Goal: Task Accomplishment & Management: Complete application form

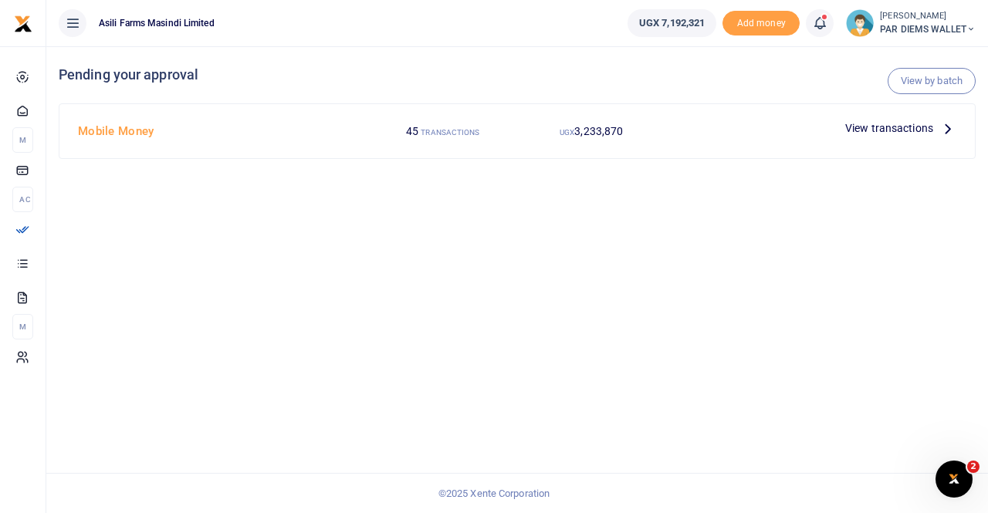
click at [944, 129] on icon at bounding box center [947, 128] width 17 height 17
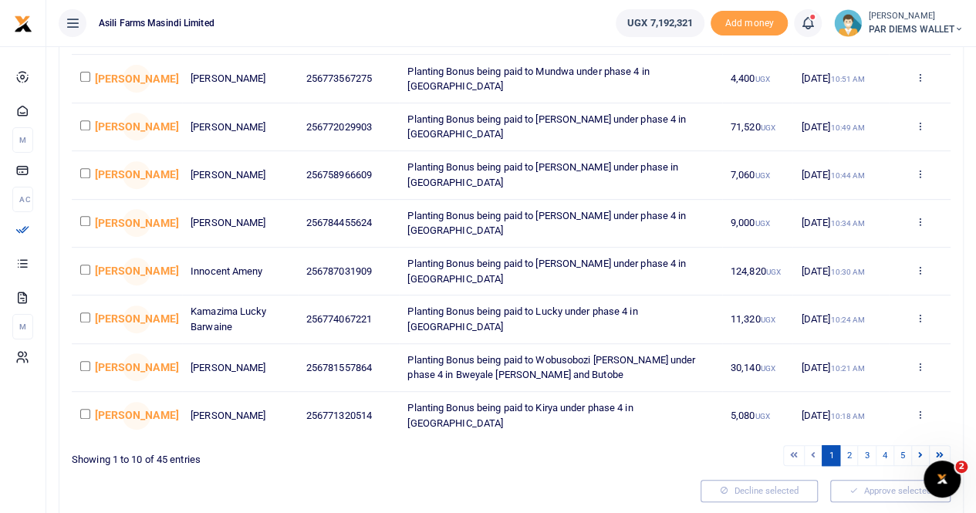
scroll to position [291, 0]
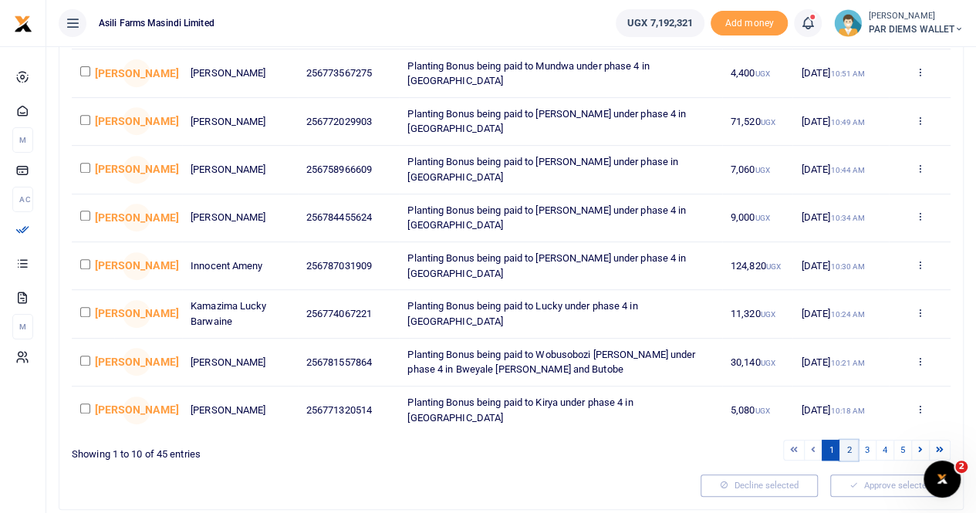
click at [855, 446] on link "2" at bounding box center [848, 450] width 19 height 21
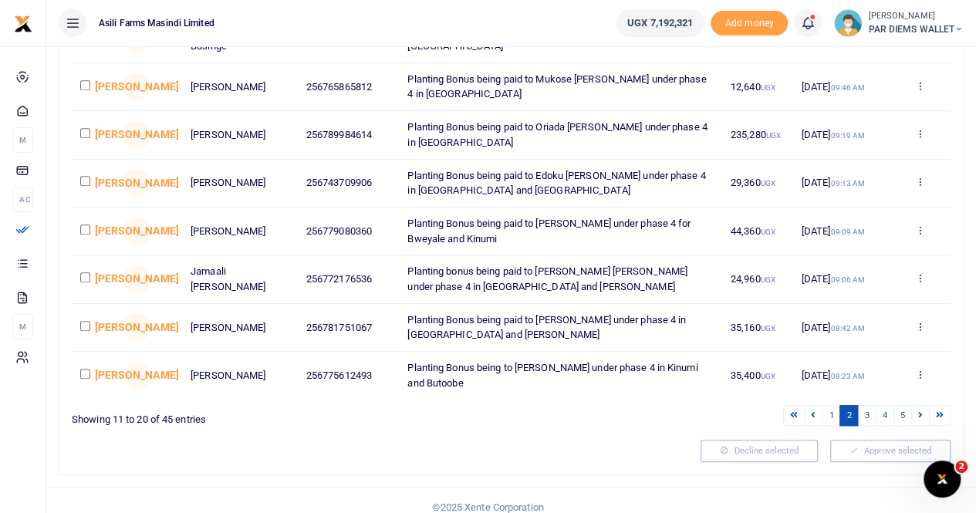
scroll to position [335, 0]
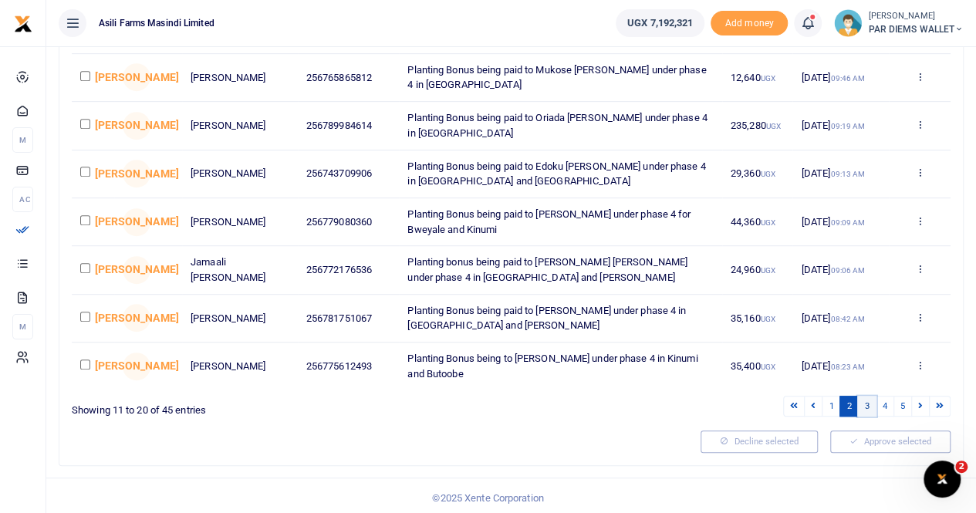
click at [864, 399] on link "3" at bounding box center [866, 406] width 19 height 21
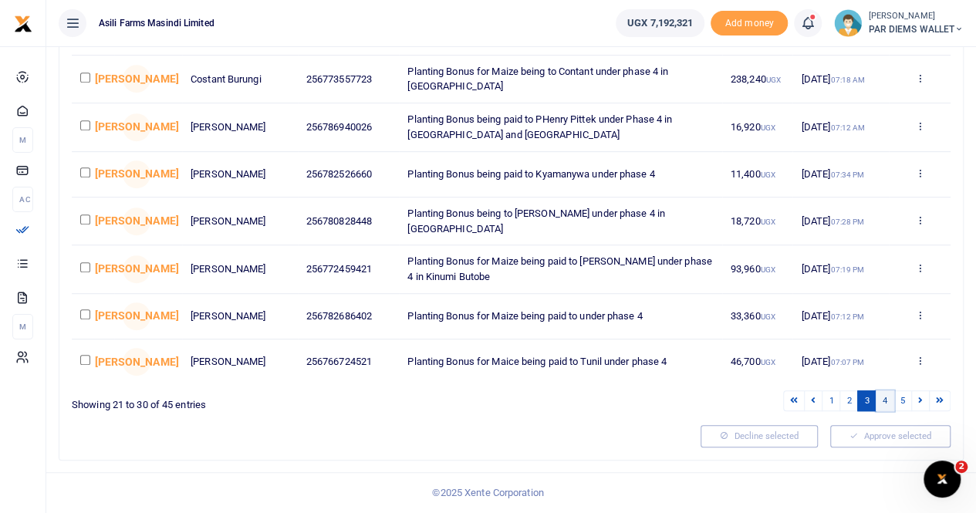
click at [885, 401] on link "4" at bounding box center [885, 400] width 19 height 21
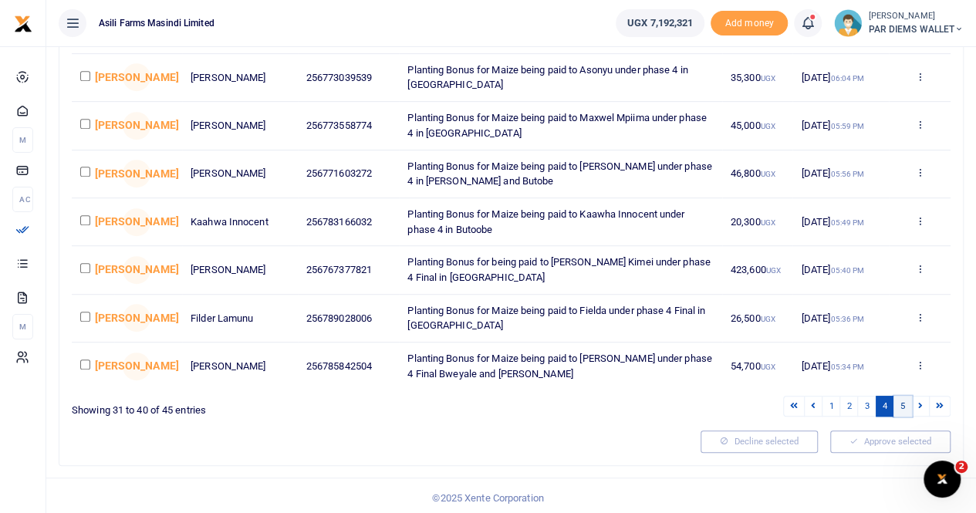
click at [901, 404] on link "5" at bounding box center [902, 406] width 19 height 21
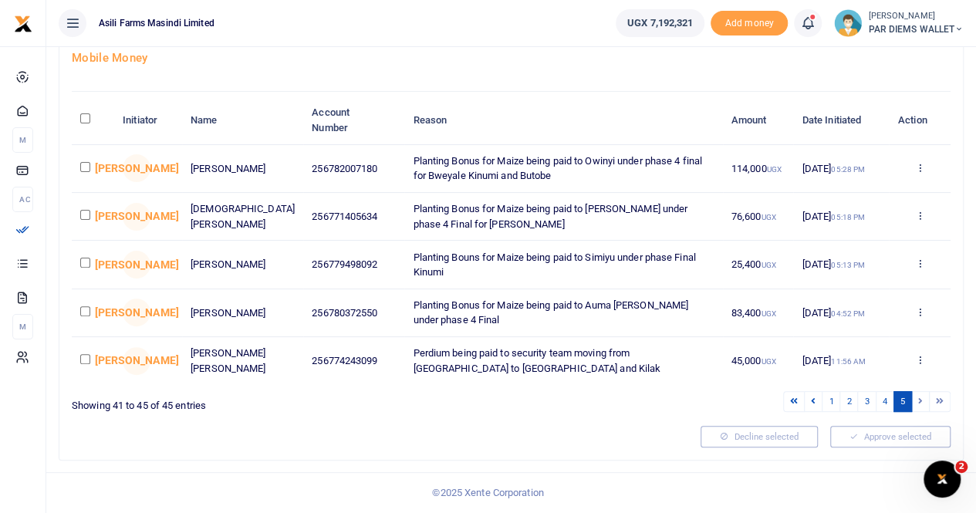
scroll to position [95, 0]
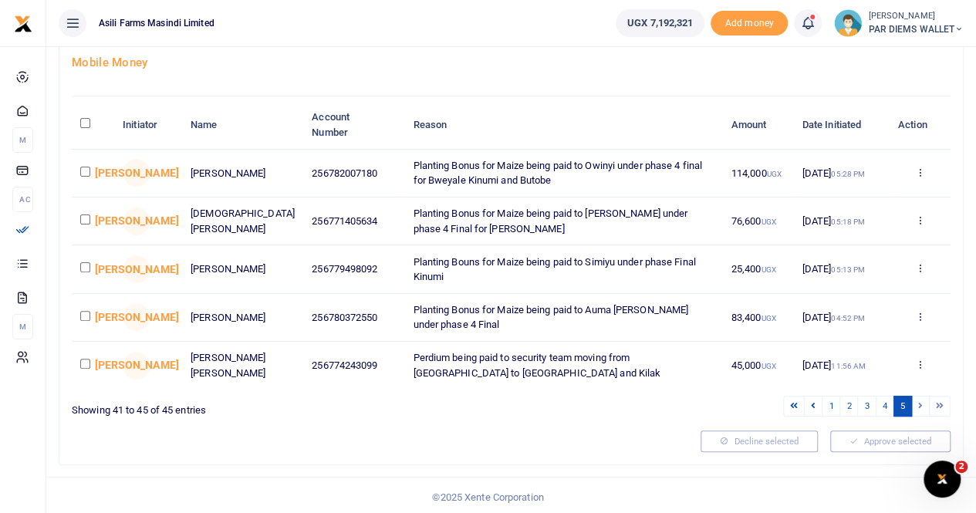
click at [86, 314] on input "checkbox" at bounding box center [85, 316] width 10 height 10
checkbox input "true"
click at [86, 265] on input "checkbox" at bounding box center [85, 267] width 10 height 10
checkbox input "true"
click at [86, 218] on input "checkbox" at bounding box center [85, 220] width 10 height 10
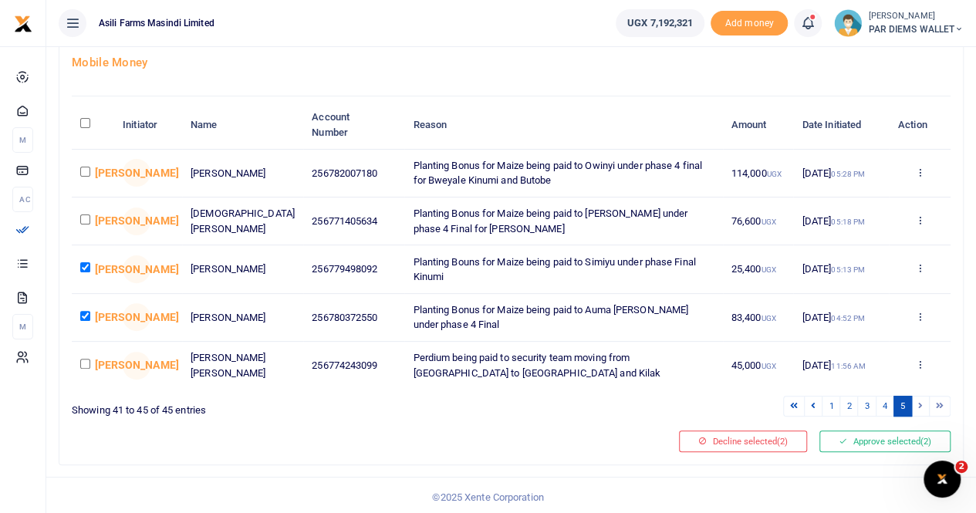
checkbox input "true"
click at [83, 172] on input "checkbox" at bounding box center [85, 172] width 10 height 10
checkbox input "true"
click at [841, 444] on button "Approve selected (4)" at bounding box center [884, 442] width 131 height 22
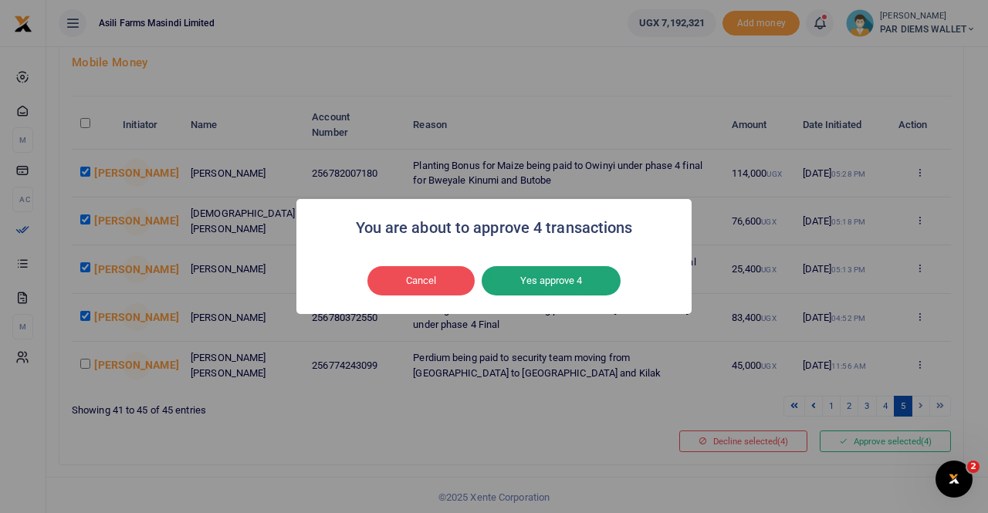
click at [549, 287] on button "Yes approve 4" at bounding box center [550, 280] width 139 height 29
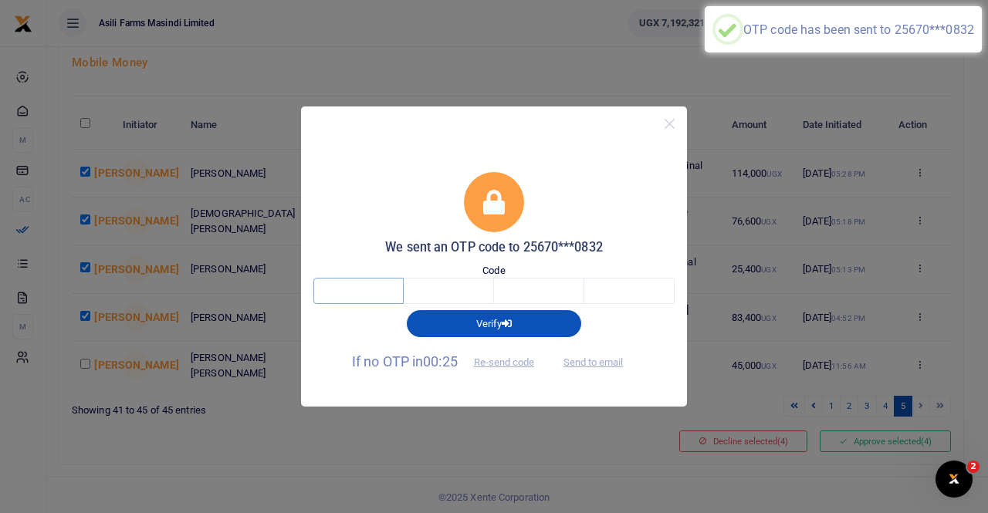
click at [383, 293] on input "text" at bounding box center [358, 291] width 90 height 26
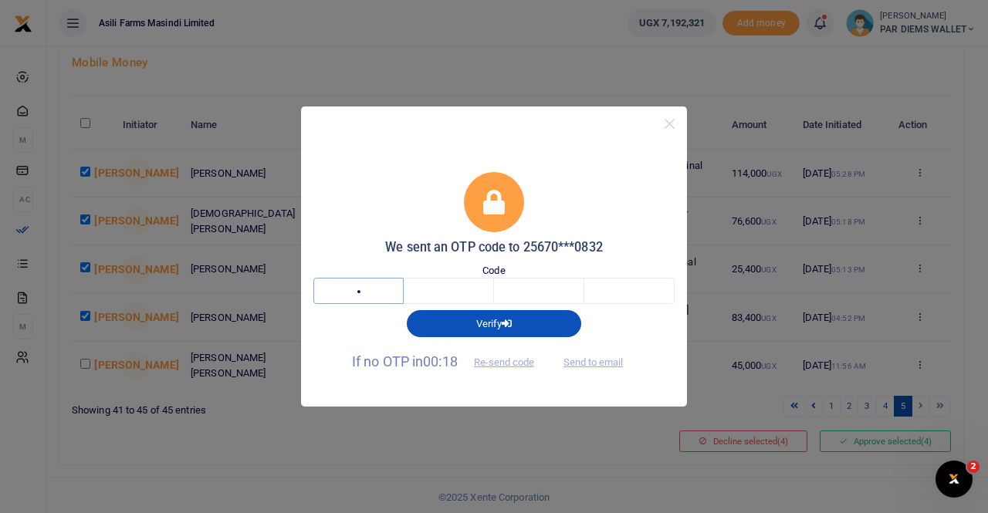
type input "2"
type input "4"
type input "8"
type input "9"
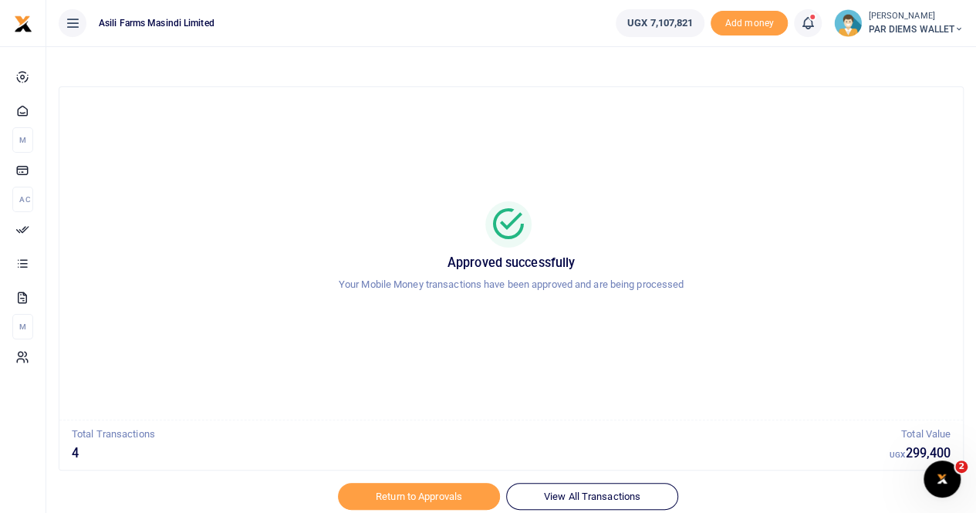
click at [438, 498] on div at bounding box center [488, 504] width 270 height 19
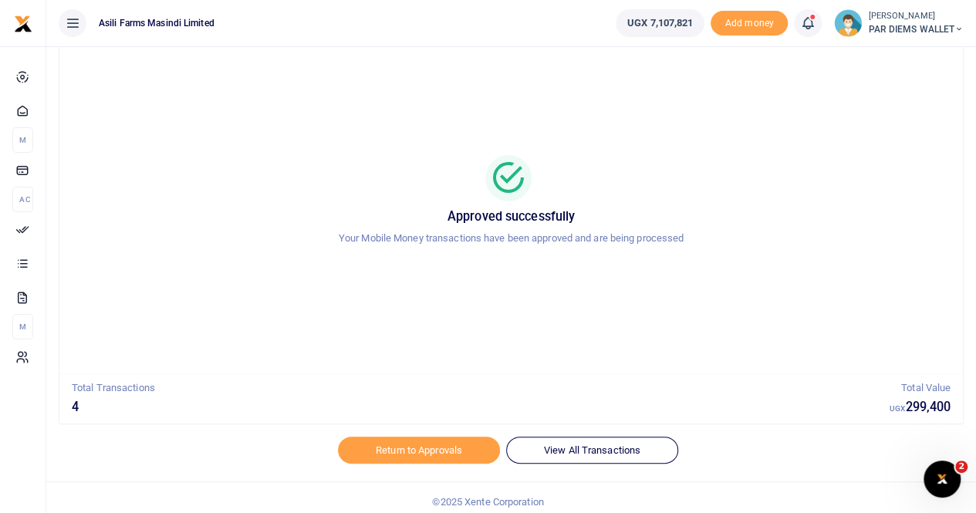
scroll to position [49, 0]
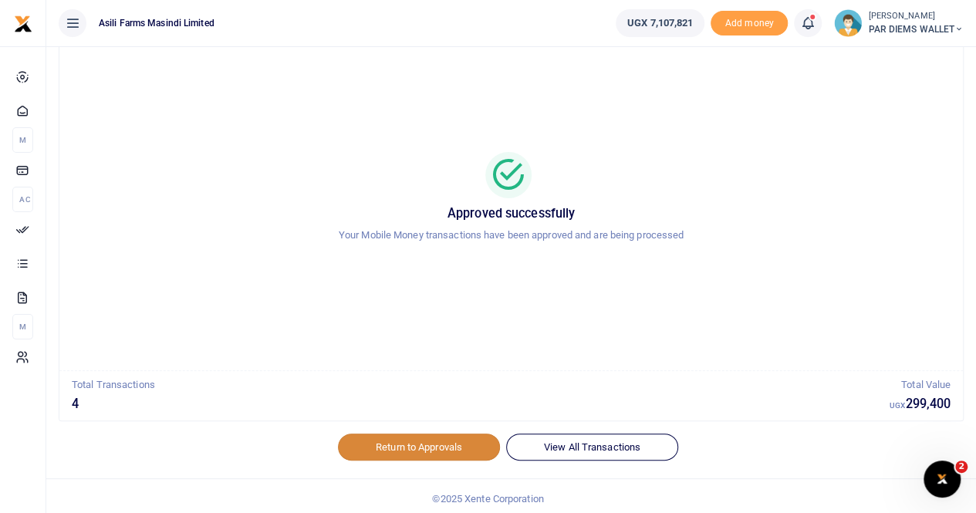
click at [427, 443] on link "Return to Approvals" at bounding box center [419, 447] width 162 height 26
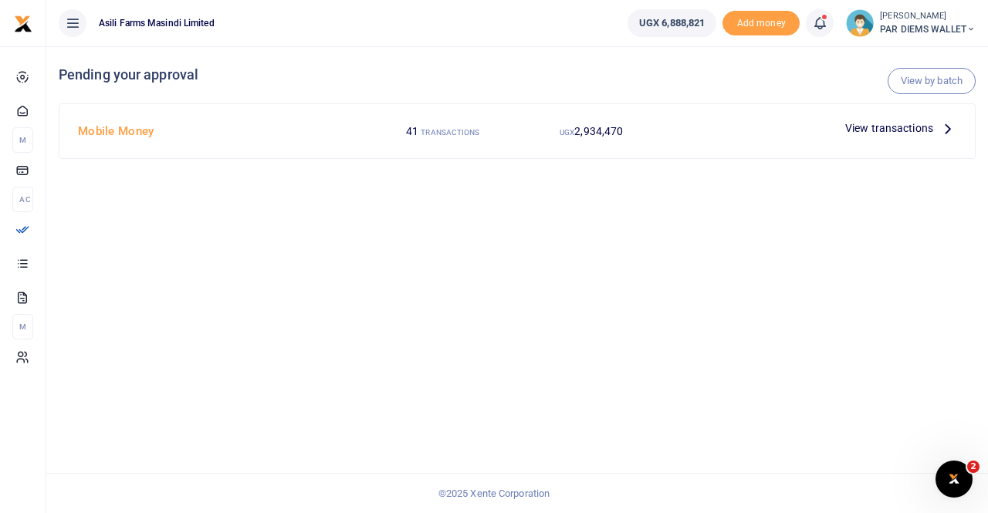
click at [949, 126] on icon at bounding box center [947, 128] width 17 height 17
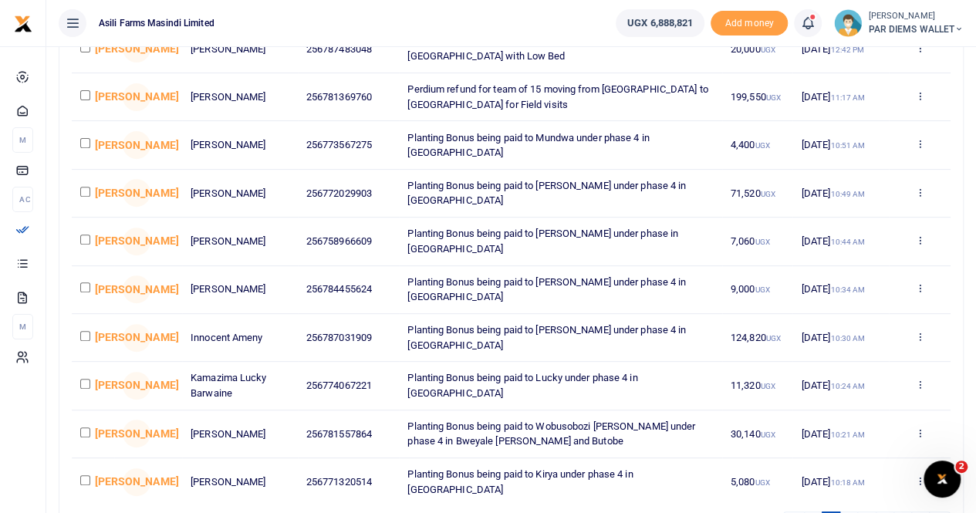
scroll to position [335, 0]
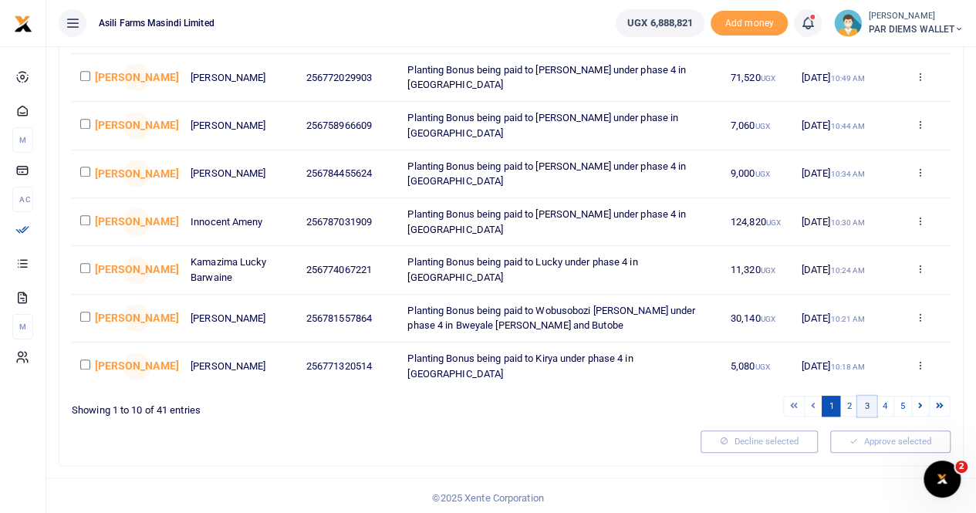
click at [866, 405] on link "3" at bounding box center [866, 406] width 19 height 21
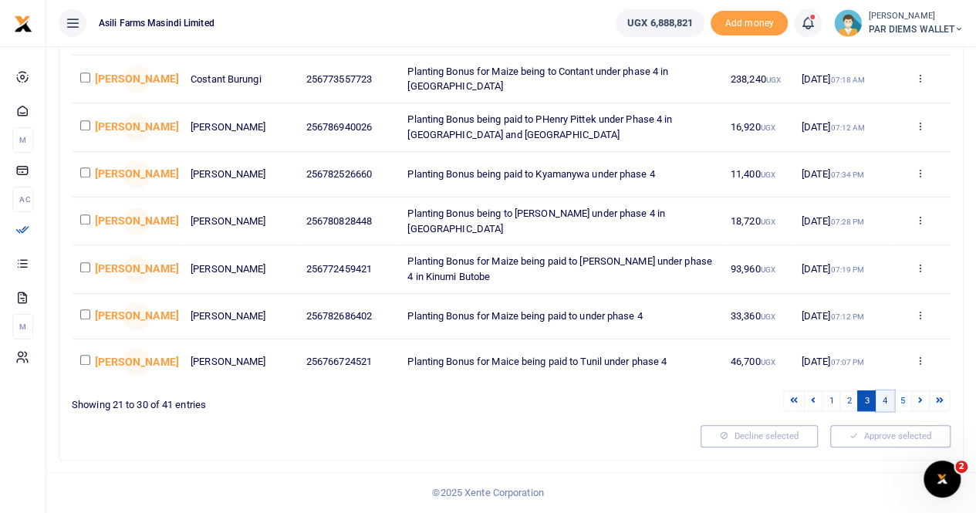
click at [887, 404] on link "4" at bounding box center [885, 400] width 19 height 21
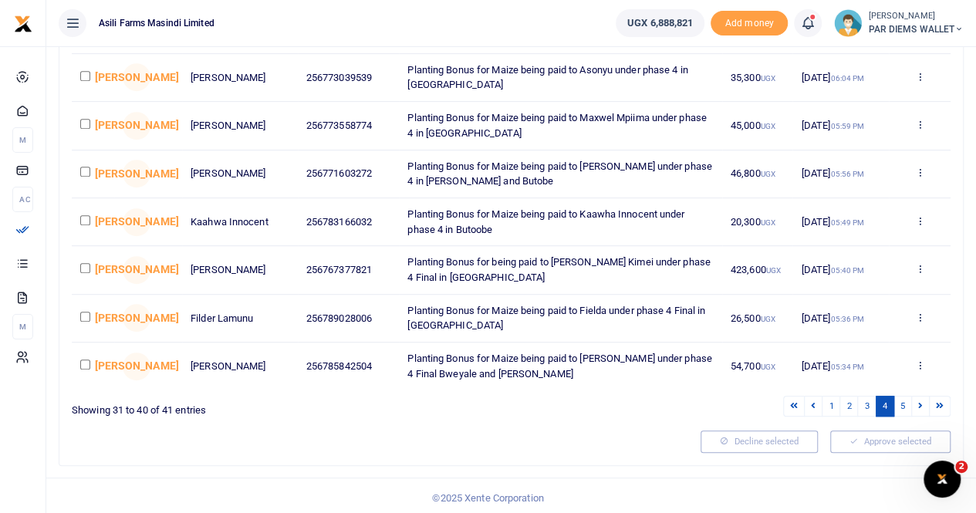
click at [86, 362] on input "checkbox" at bounding box center [85, 365] width 10 height 10
checkbox input "true"
click at [83, 314] on input "checkbox" at bounding box center [85, 317] width 10 height 10
checkbox input "true"
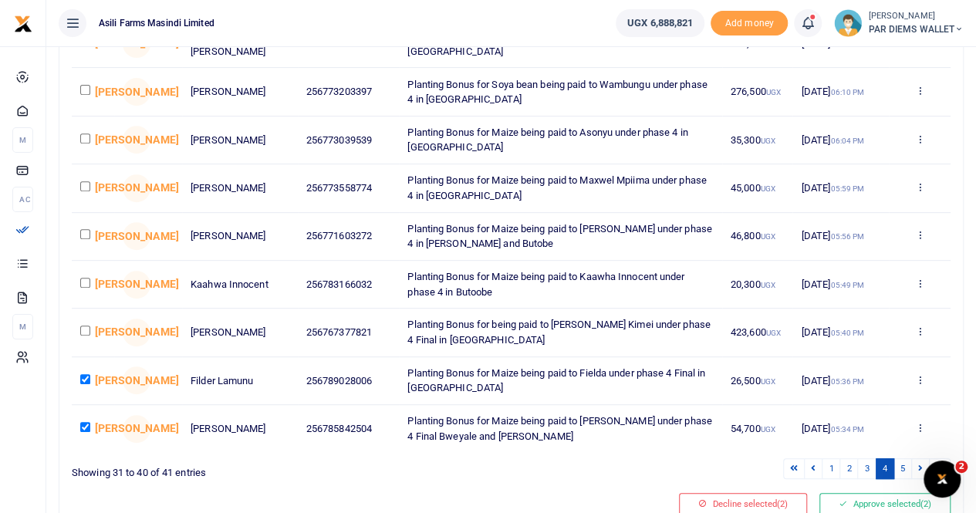
scroll to position [274, 0]
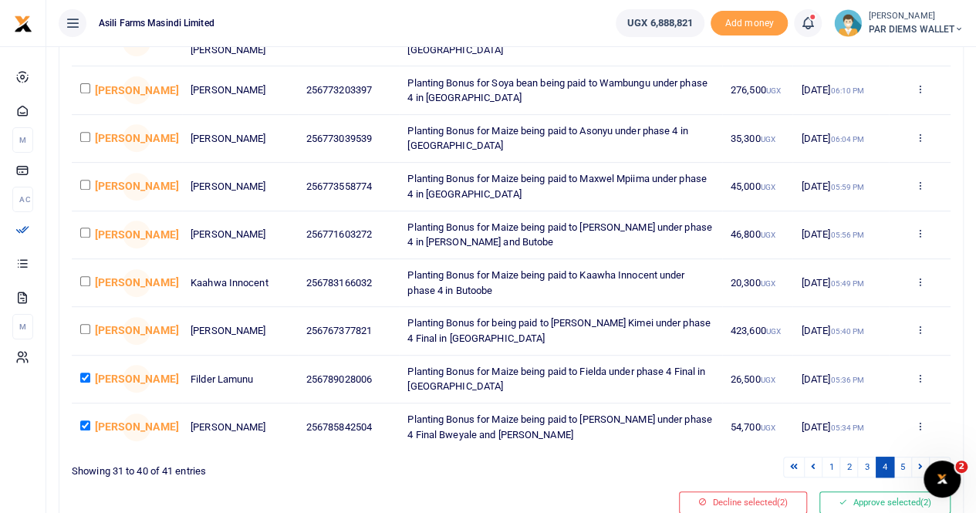
click at [84, 328] on input "checkbox" at bounding box center [85, 329] width 10 height 10
checkbox input "true"
click at [84, 277] on input "checkbox" at bounding box center [85, 281] width 10 height 10
checkbox input "true"
click at [79, 229] on td at bounding box center [93, 235] width 42 height 48
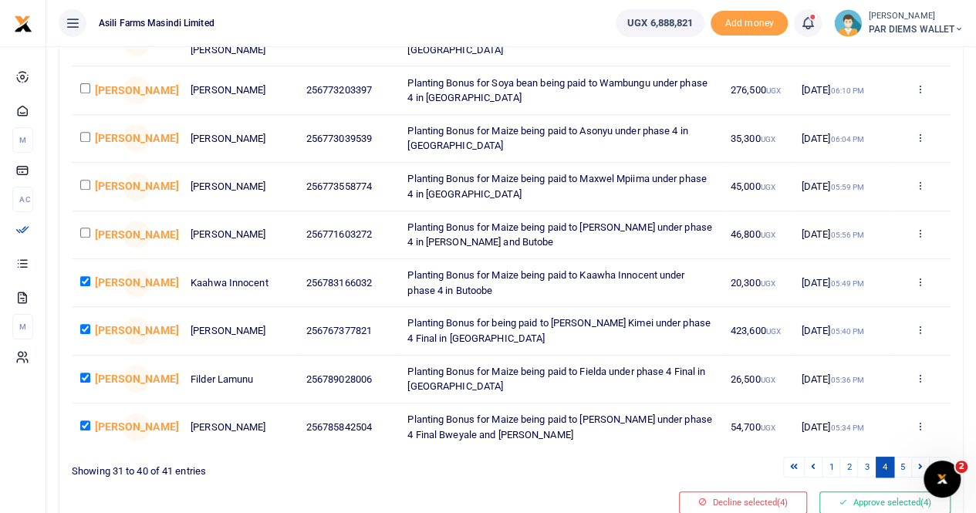
click at [84, 228] on input "checkbox" at bounding box center [85, 233] width 10 height 10
checkbox input "true"
click at [89, 182] on input "checkbox" at bounding box center [85, 185] width 10 height 10
checkbox input "true"
click at [83, 132] on input "checkbox" at bounding box center [85, 137] width 10 height 10
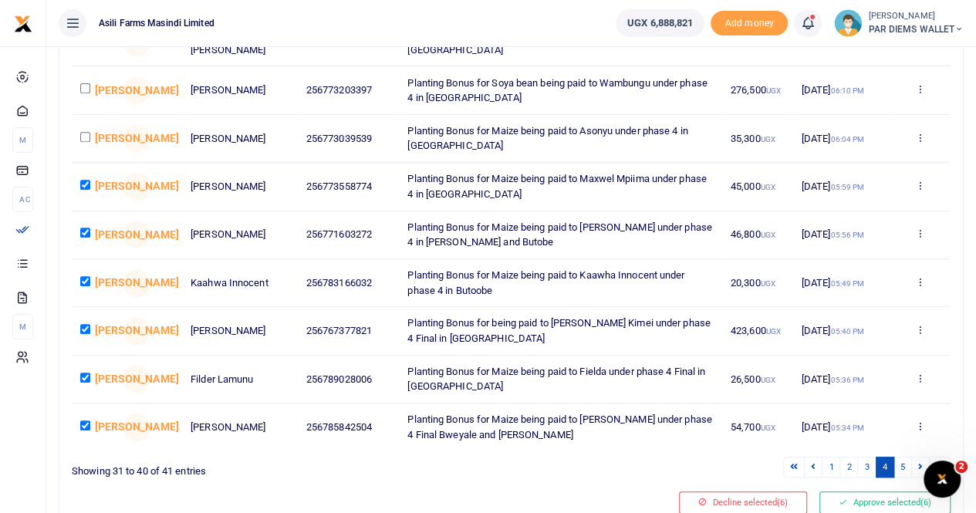
checkbox input "true"
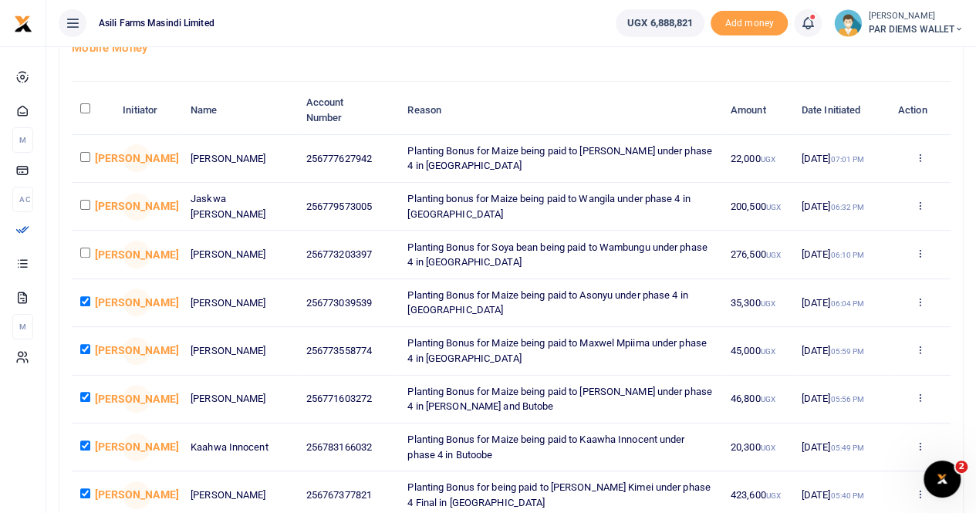
scroll to position [106, 0]
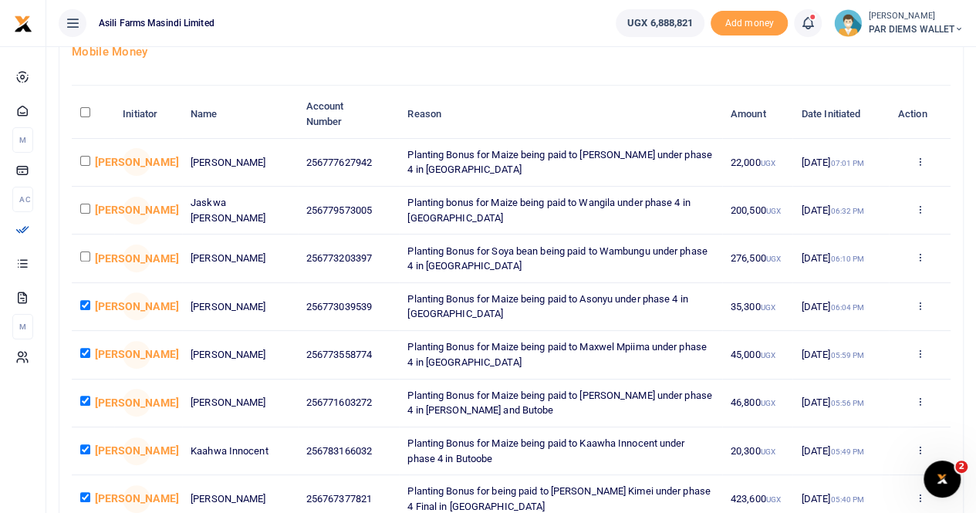
click at [83, 257] on input "checkbox" at bounding box center [85, 257] width 10 height 10
checkbox input "true"
click at [82, 205] on input "checkbox" at bounding box center [85, 209] width 10 height 10
checkbox input "true"
click at [86, 161] on input "checkbox" at bounding box center [85, 161] width 10 height 10
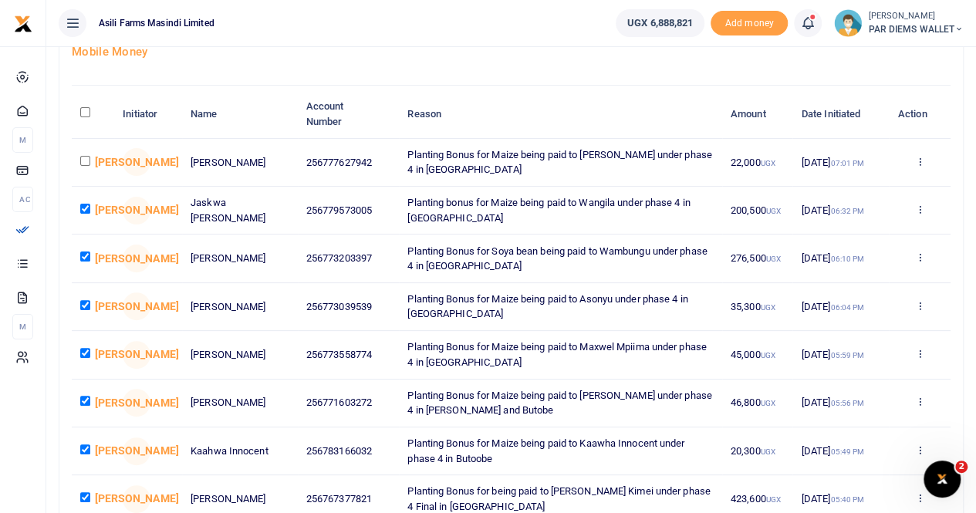
checkbox input "true"
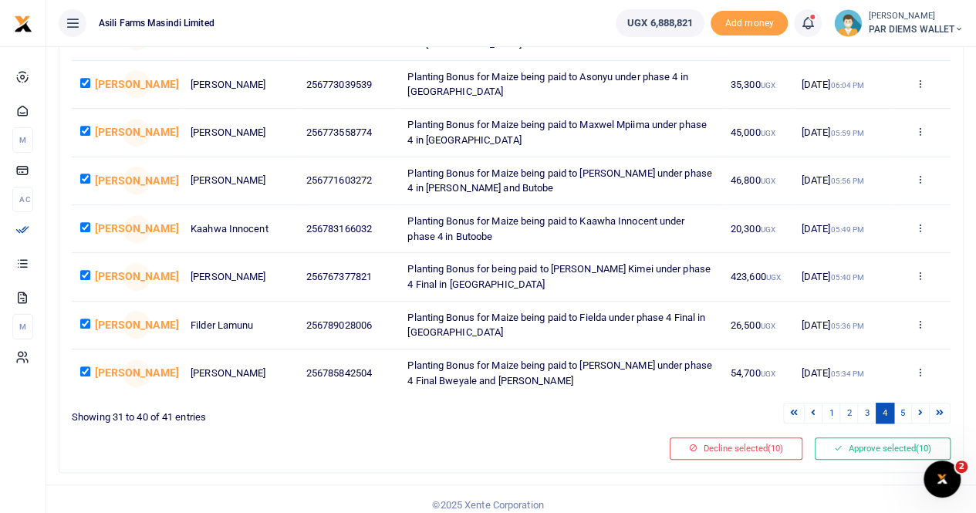
scroll to position [335, 0]
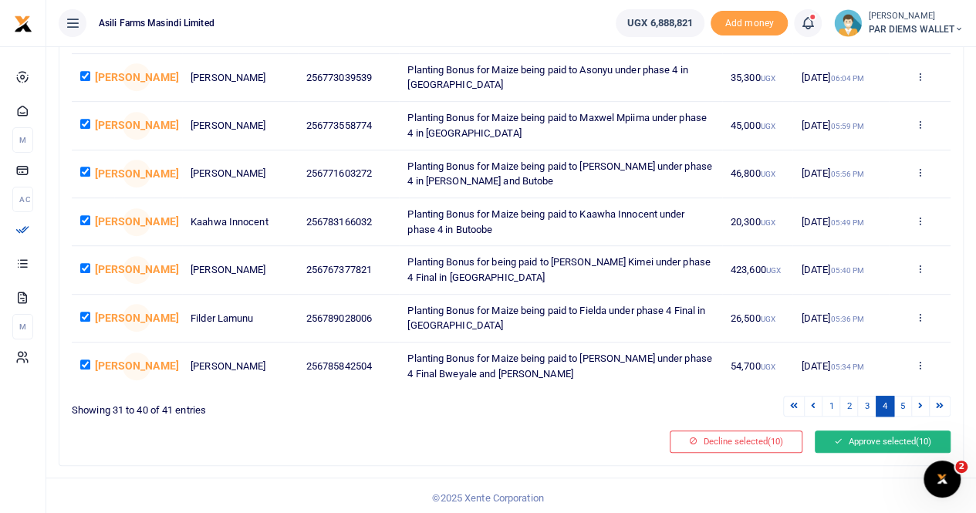
click at [870, 431] on button "Approve selected (10)" at bounding box center [883, 442] width 136 height 22
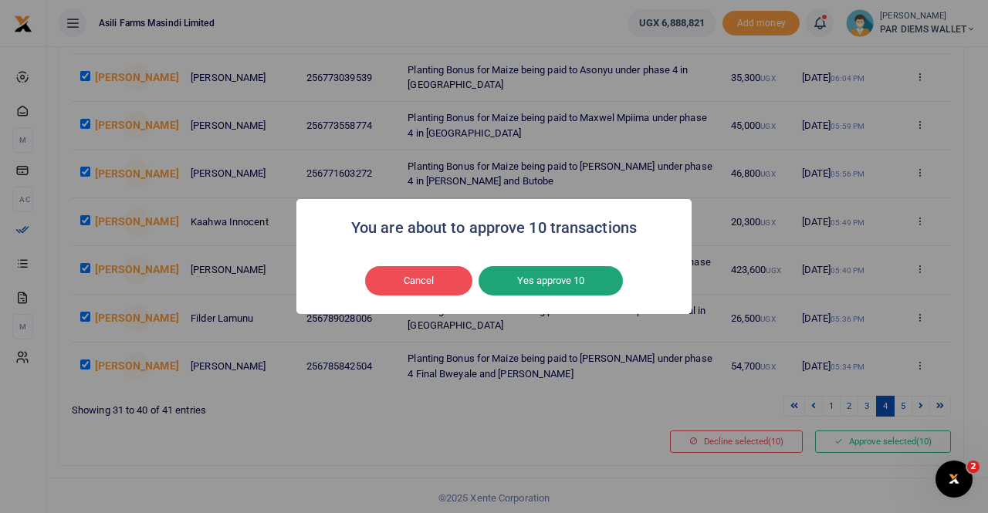
click at [566, 281] on button "Yes approve 10" at bounding box center [550, 280] width 144 height 29
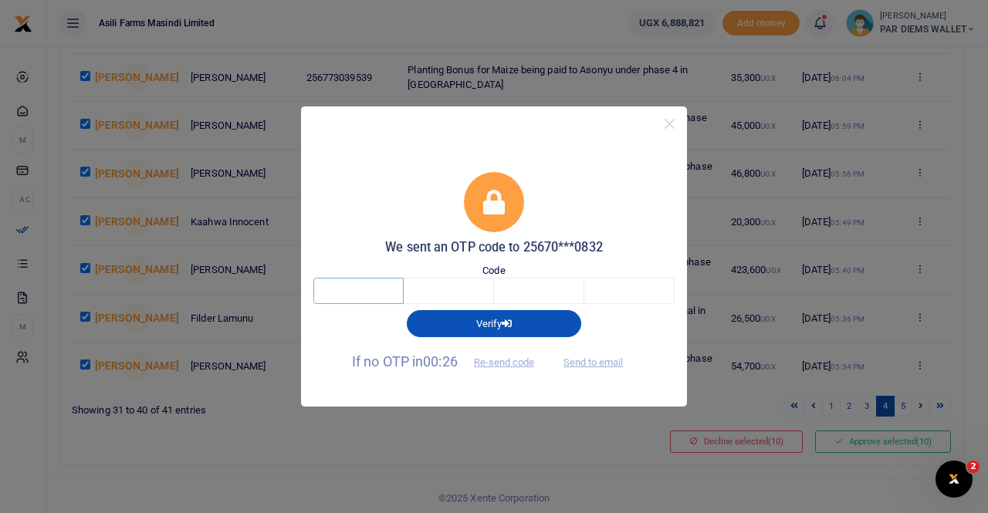
click at [383, 292] on input "text" at bounding box center [358, 291] width 90 height 26
type input "5"
type input "3"
type input "6"
type input "1"
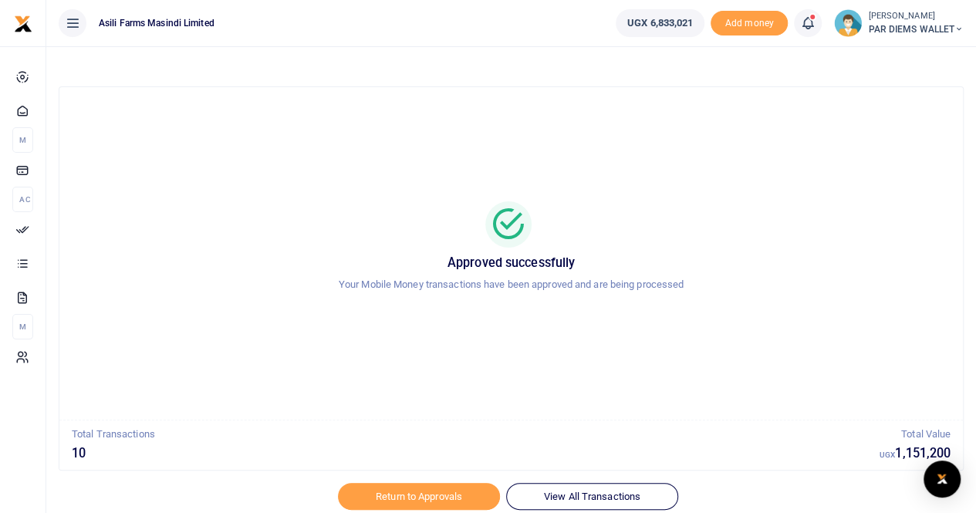
click at [469, 495] on div at bounding box center [488, 504] width 270 height 19
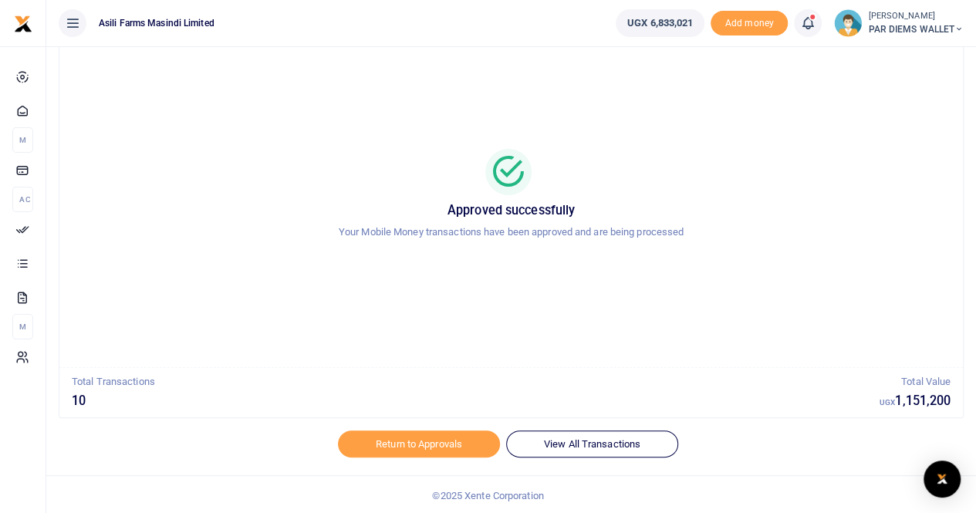
scroll to position [54, 0]
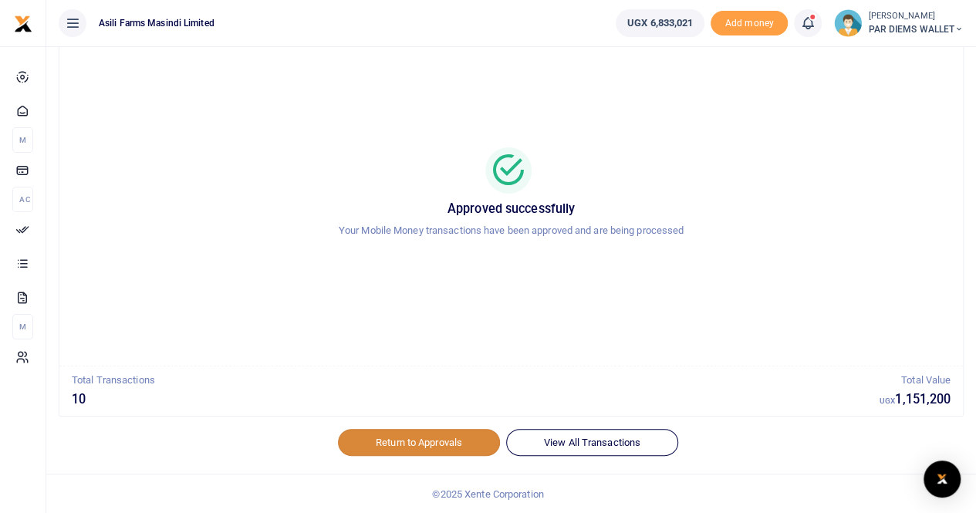
click at [474, 447] on link "Return to Approvals" at bounding box center [419, 442] width 162 height 26
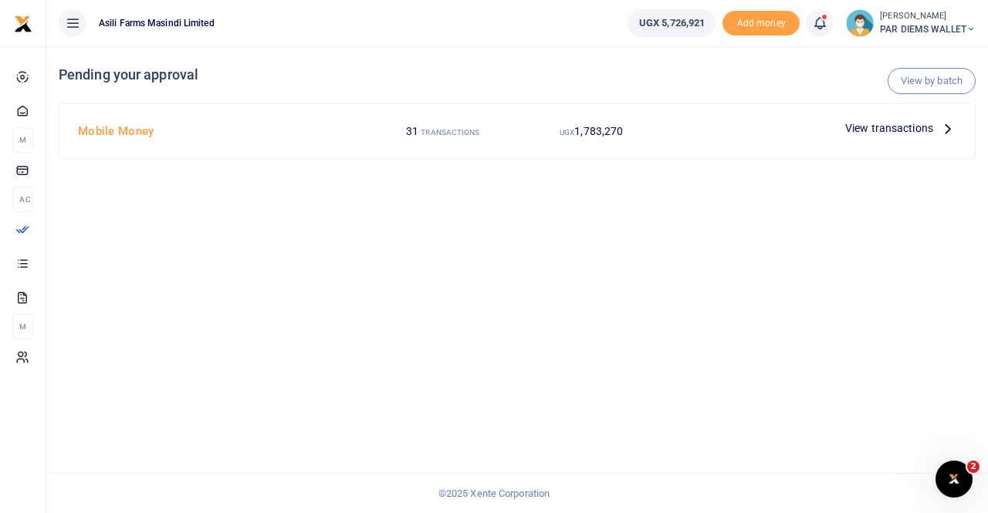
click at [949, 134] on icon at bounding box center [947, 128] width 17 height 17
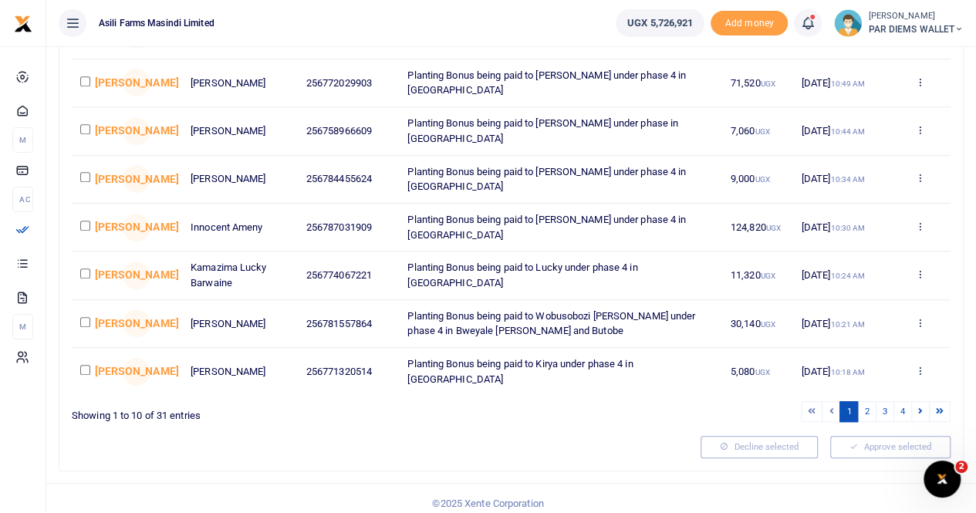
scroll to position [335, 0]
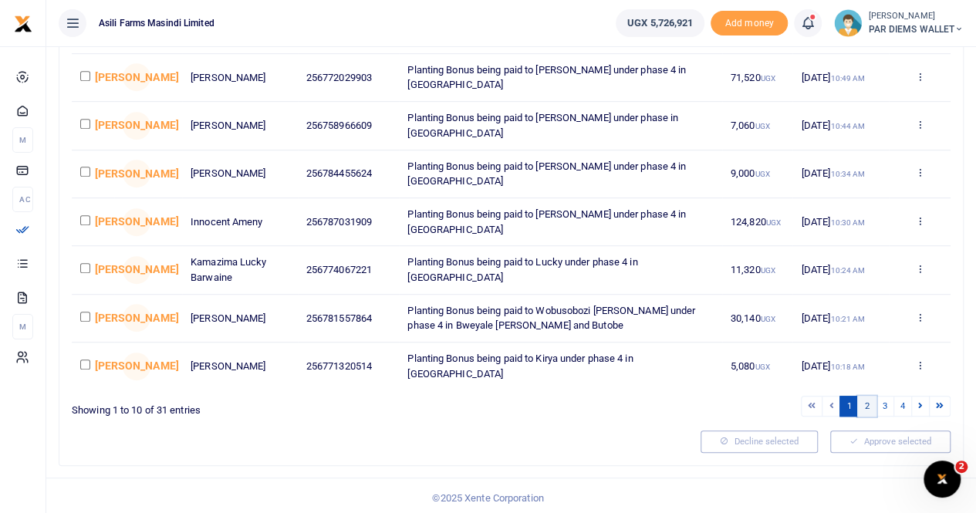
click at [868, 405] on link "2" at bounding box center [866, 406] width 19 height 21
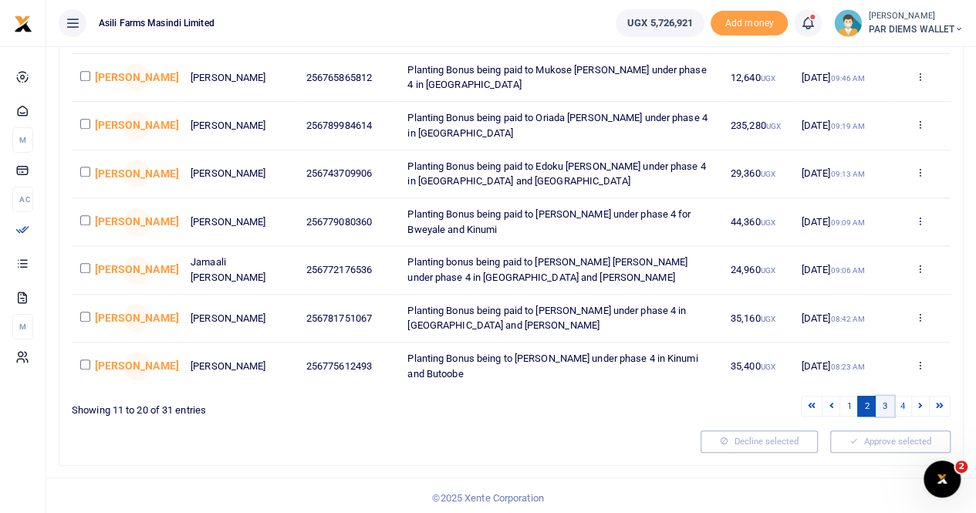
click at [886, 402] on link "3" at bounding box center [885, 406] width 19 height 21
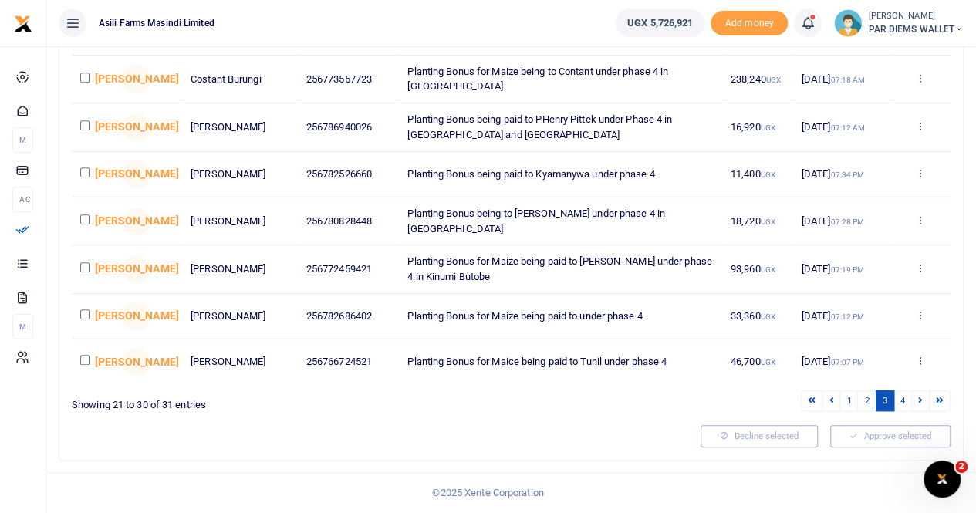
click at [82, 362] on input "checkbox" at bounding box center [85, 360] width 10 height 10
checkbox input "true"
click at [88, 312] on input "checkbox" at bounding box center [85, 314] width 10 height 10
checkbox input "true"
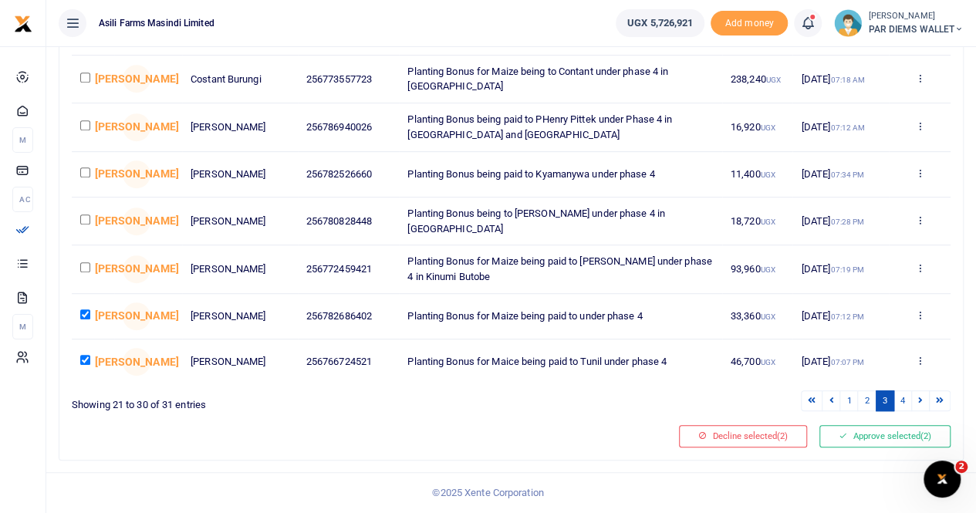
click at [88, 264] on input "checkbox" at bounding box center [85, 267] width 10 height 10
checkbox input "true"
click at [83, 218] on input "checkbox" at bounding box center [85, 220] width 10 height 10
checkbox input "true"
click at [85, 167] on input "checkbox" at bounding box center [85, 172] width 10 height 10
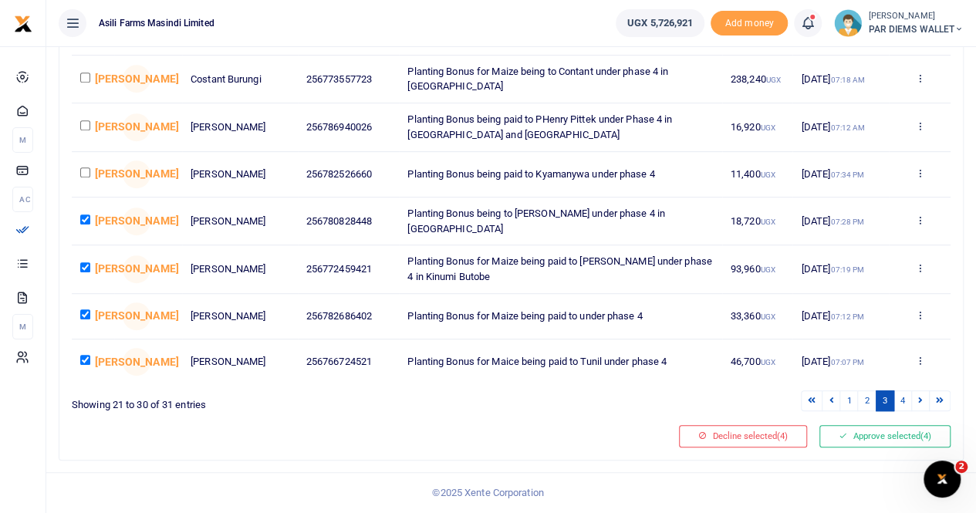
checkbox input "true"
click at [79, 123] on td at bounding box center [93, 127] width 42 height 48
click at [85, 123] on input "checkbox" at bounding box center [85, 125] width 10 height 10
checkbox input "true"
click at [85, 73] on input "checkbox" at bounding box center [85, 78] width 10 height 10
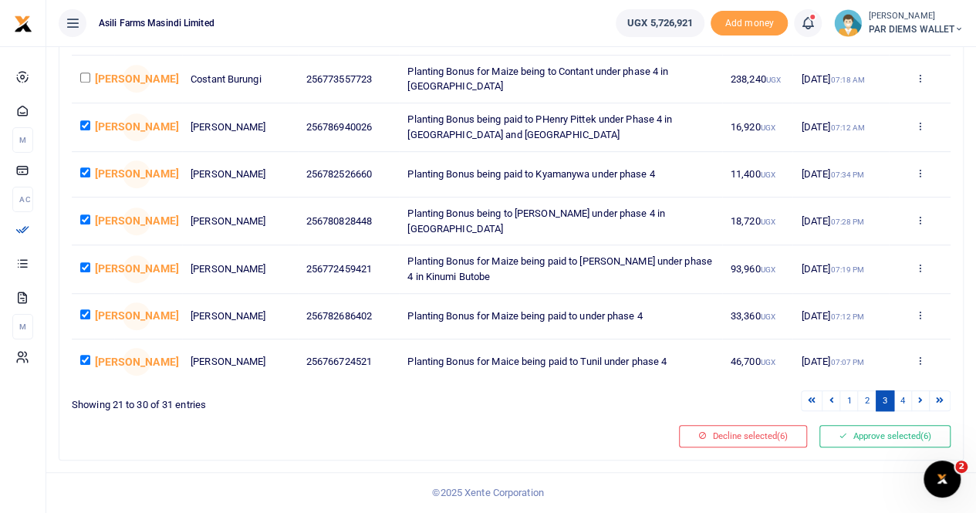
checkbox input "true"
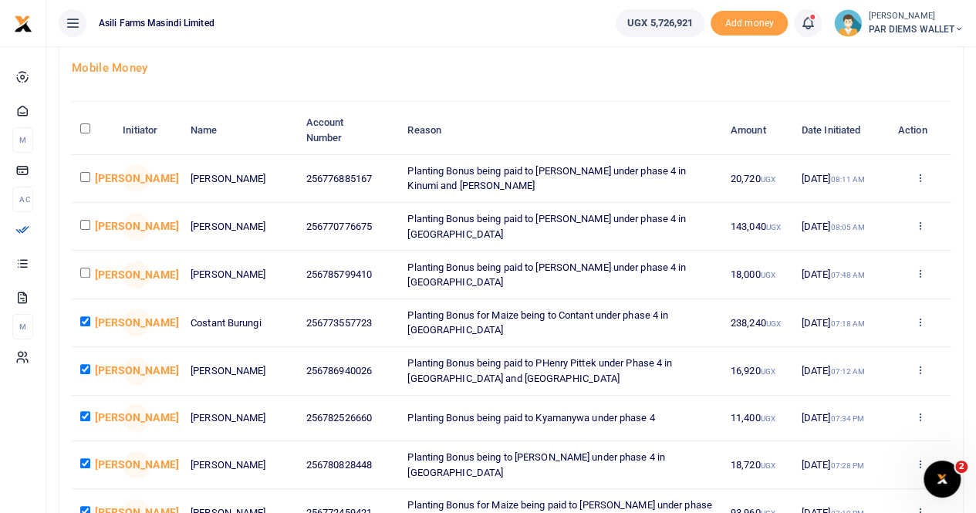
scroll to position [81, 0]
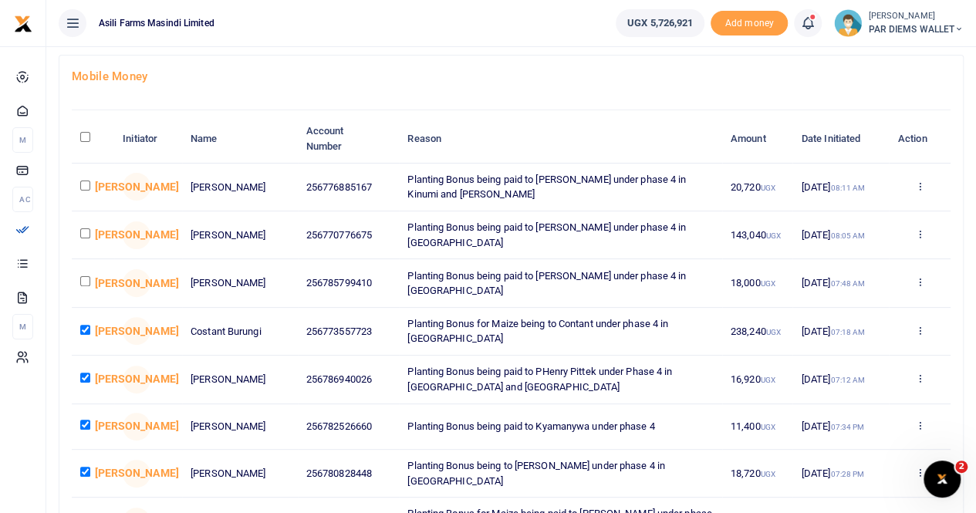
click at [88, 280] on input "checkbox" at bounding box center [85, 281] width 10 height 10
checkbox input "true"
click at [86, 231] on input "checkbox" at bounding box center [85, 233] width 10 height 10
checkbox input "true"
click at [84, 183] on input "checkbox" at bounding box center [85, 186] width 10 height 10
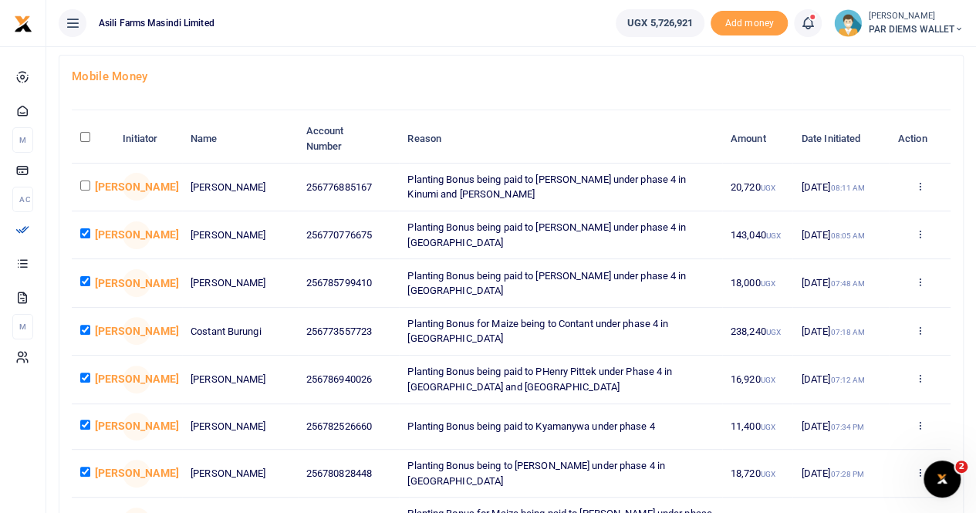
checkbox input "true"
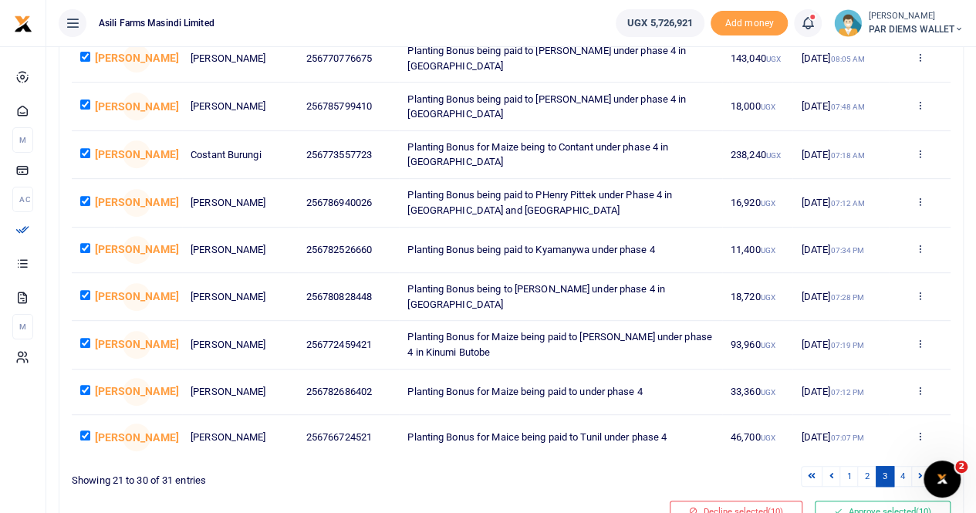
scroll to position [335, 0]
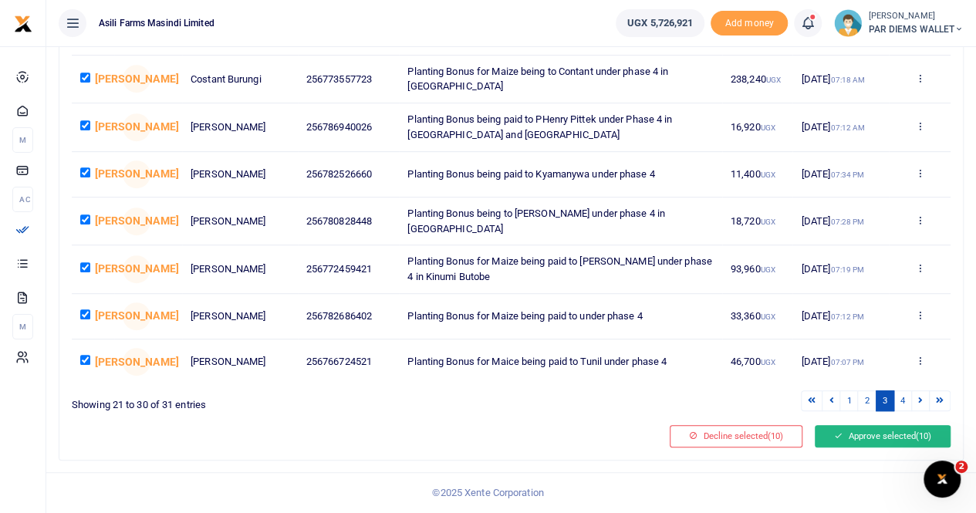
click at [860, 440] on button "Approve selected (10)" at bounding box center [883, 436] width 136 height 22
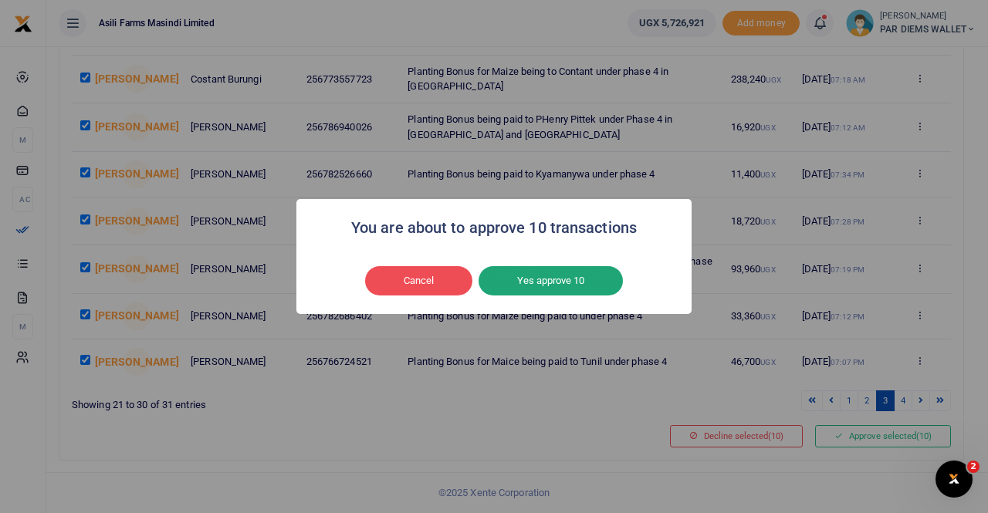
click at [557, 285] on button "Yes approve 10" at bounding box center [550, 280] width 144 height 29
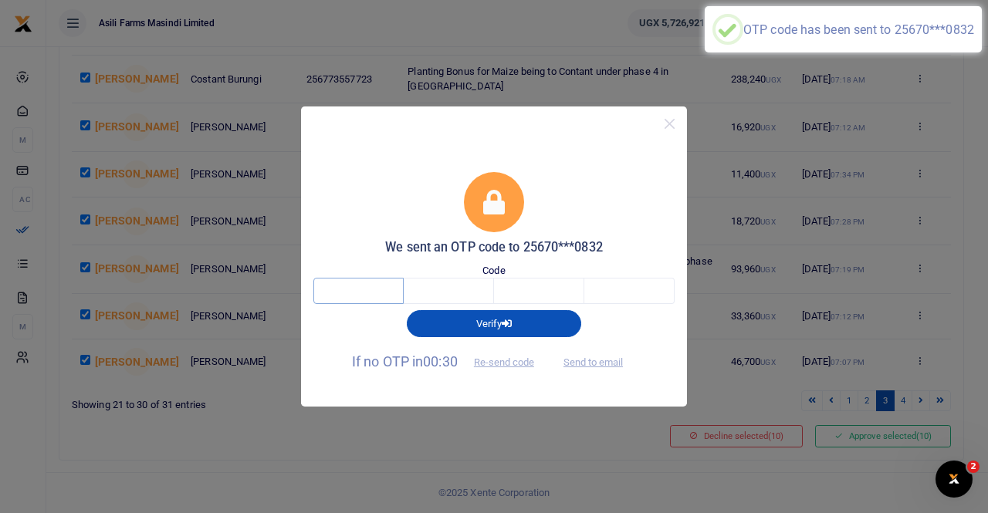
click at [381, 280] on input "text" at bounding box center [358, 291] width 90 height 26
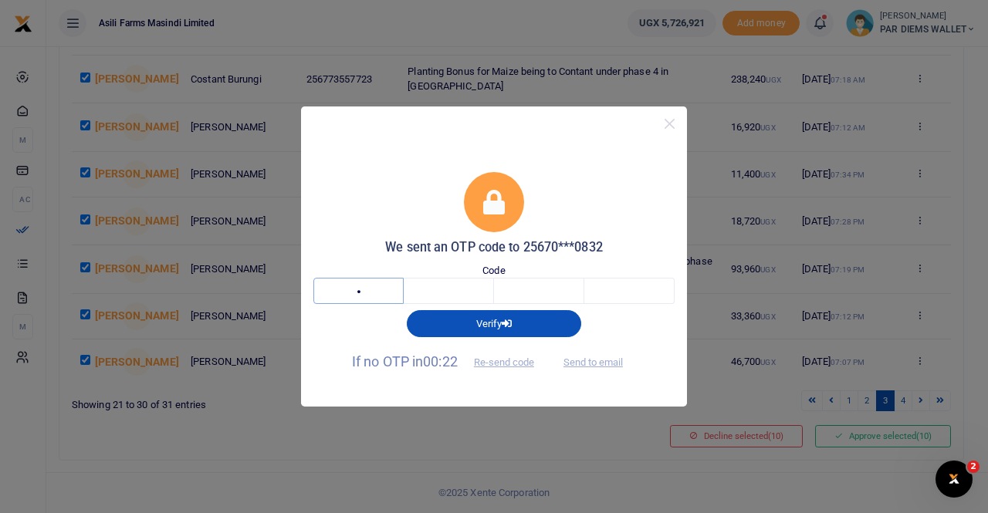
type input "3"
type input "4"
type input "3"
type input "1"
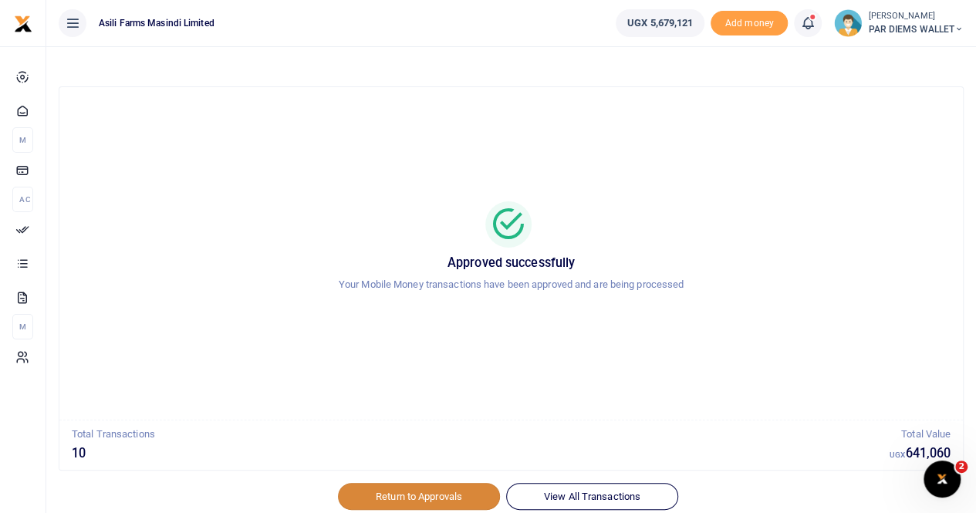
click at [437, 494] on link "Return to Approvals" at bounding box center [419, 496] width 162 height 26
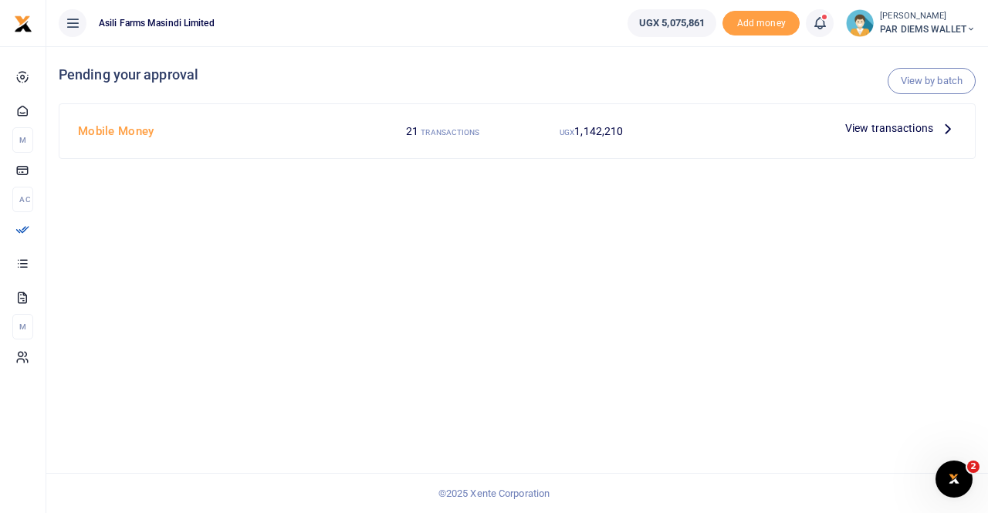
click at [946, 125] on icon at bounding box center [947, 128] width 17 height 17
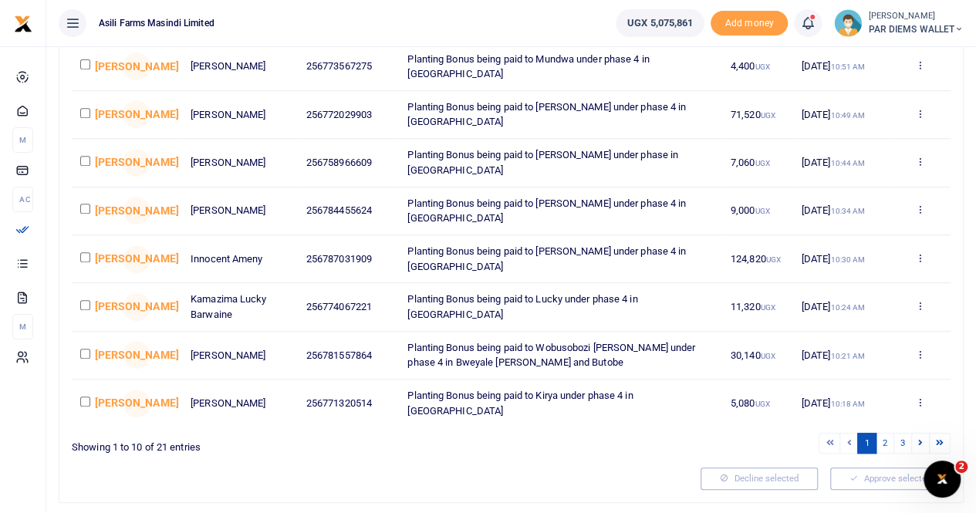
scroll to position [304, 0]
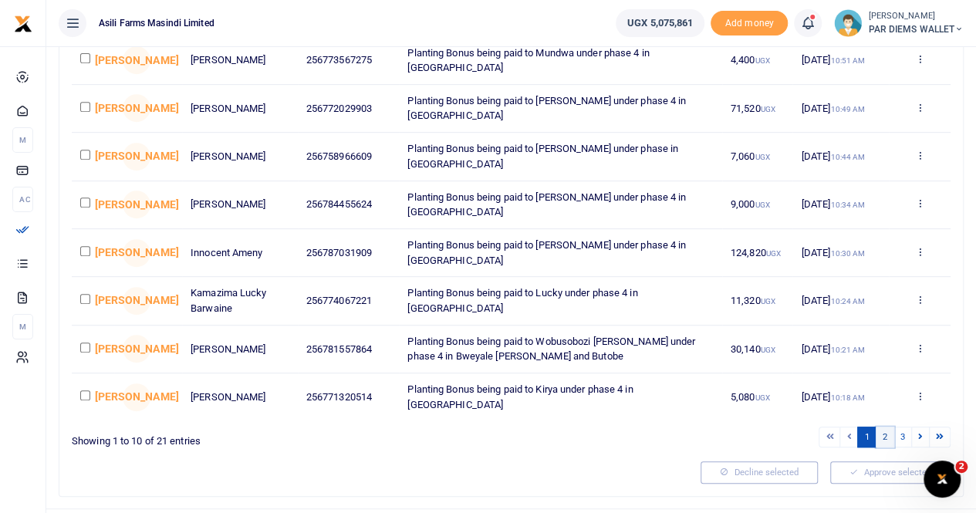
click at [882, 431] on link "2" at bounding box center [885, 437] width 19 height 21
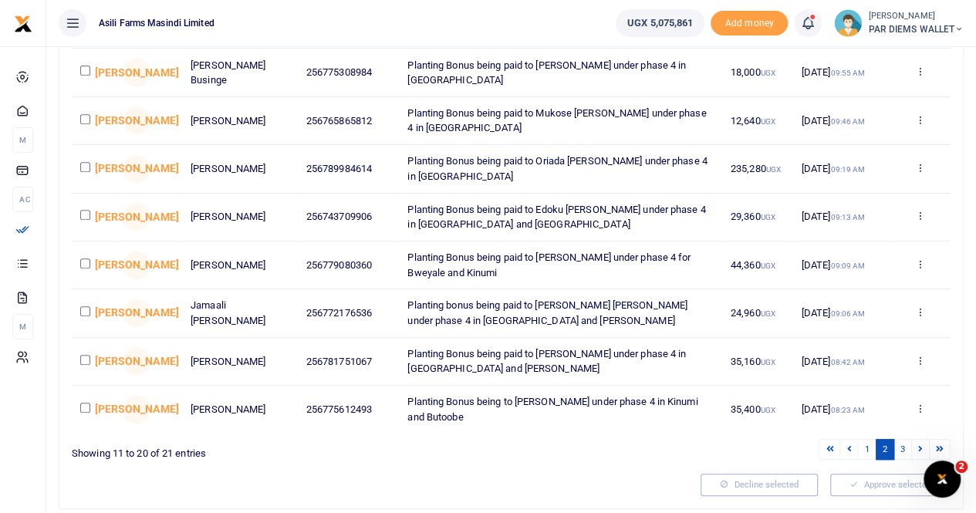
scroll to position [298, 0]
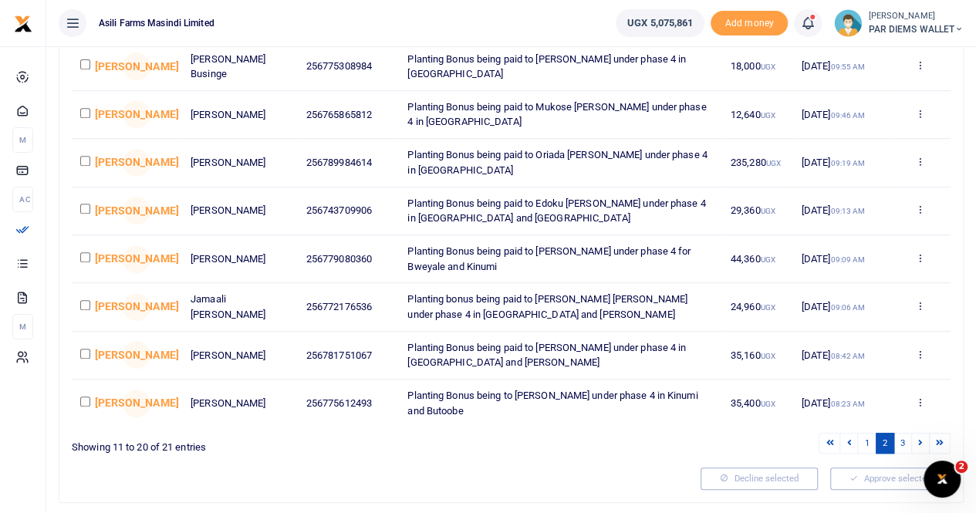
drag, startPoint x: 79, startPoint y: 404, endPoint x: 88, endPoint y: 397, distance: 11.1
click at [88, 397] on td at bounding box center [93, 403] width 42 height 47
click at [88, 397] on input "checkbox" at bounding box center [85, 402] width 10 height 10
checkbox input "true"
click at [83, 349] on input "checkbox" at bounding box center [85, 354] width 10 height 10
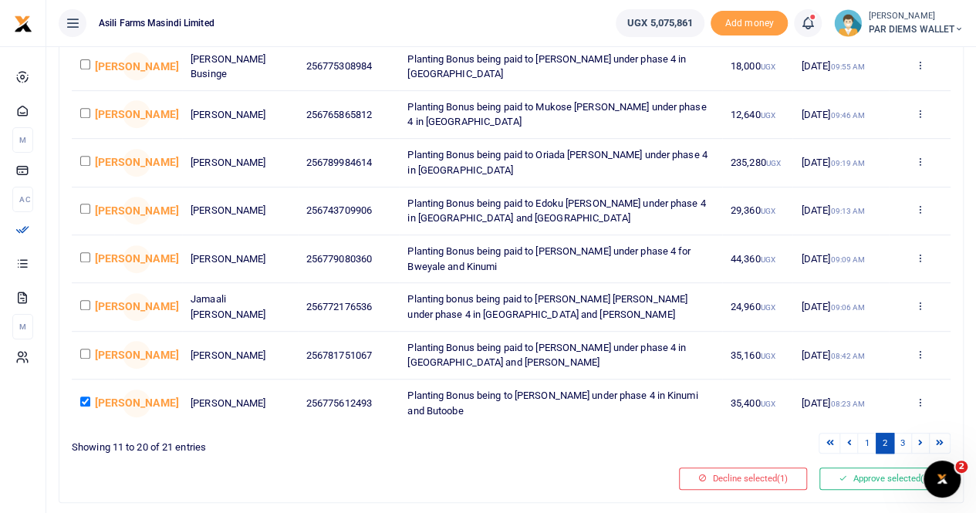
checkbox input "true"
click at [89, 303] on input "checkbox" at bounding box center [85, 305] width 10 height 10
checkbox input "true"
click at [85, 254] on input "checkbox" at bounding box center [85, 257] width 10 height 10
checkbox input "true"
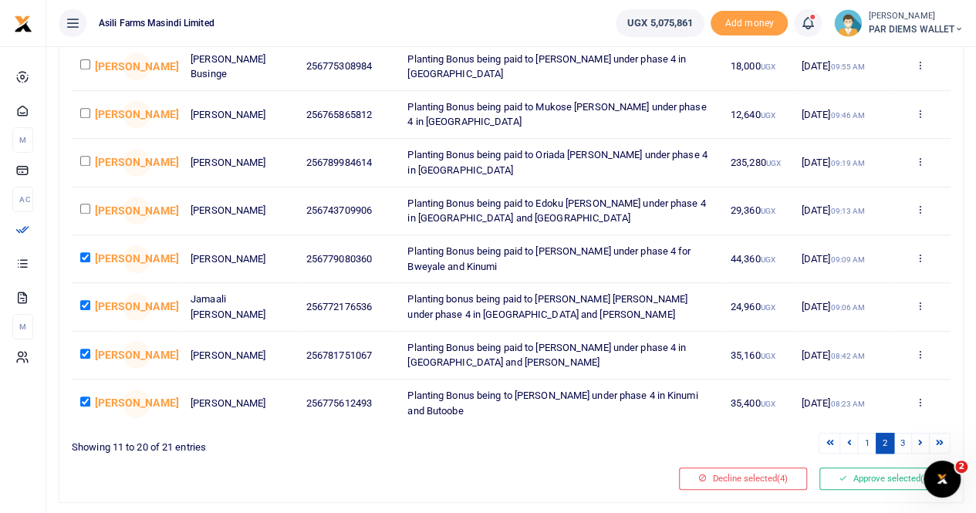
click at [83, 208] on input "checkbox" at bounding box center [85, 209] width 10 height 10
checkbox input "true"
click at [84, 157] on input "checkbox" at bounding box center [85, 161] width 10 height 10
checkbox input "true"
click at [87, 110] on td at bounding box center [93, 115] width 42 height 48
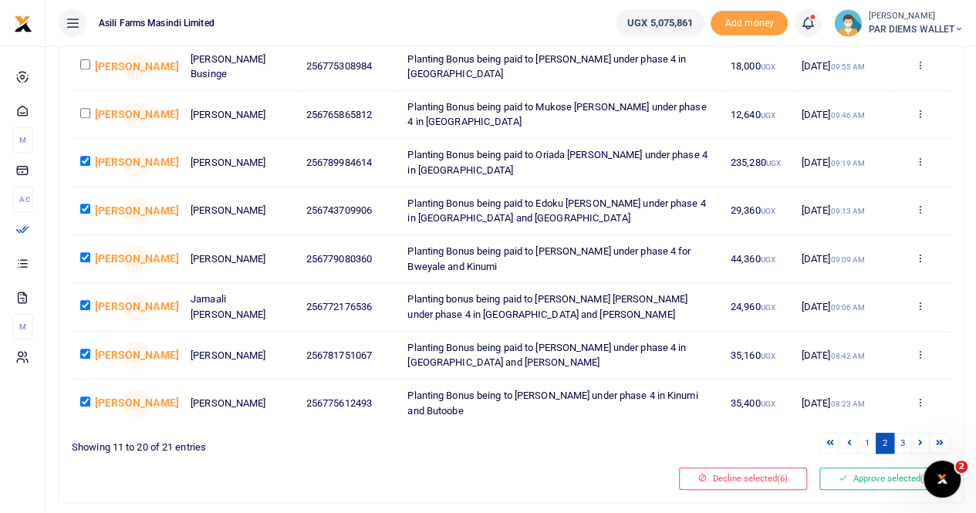
click at [87, 110] on input "checkbox" at bounding box center [85, 113] width 10 height 10
checkbox input "true"
click at [86, 66] on input "checkbox" at bounding box center [85, 64] width 10 height 10
checkbox input "true"
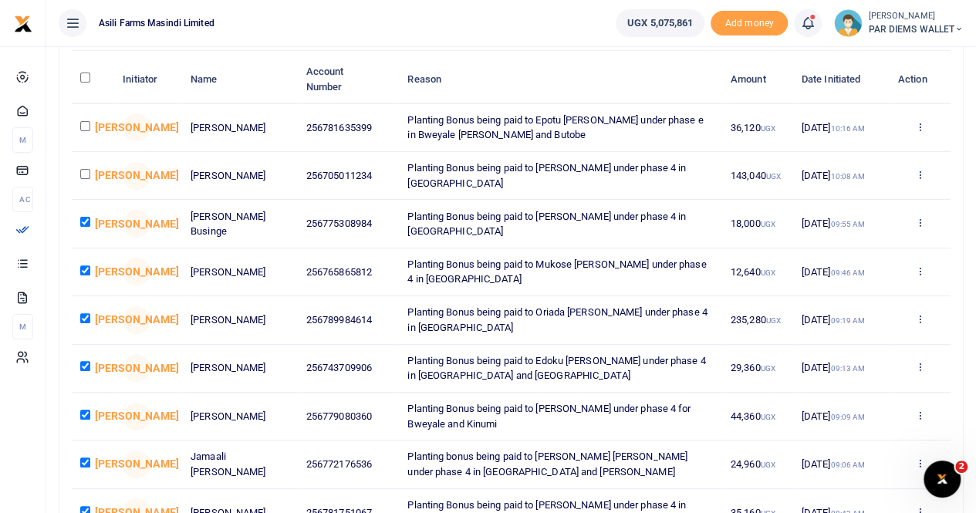
scroll to position [134, 0]
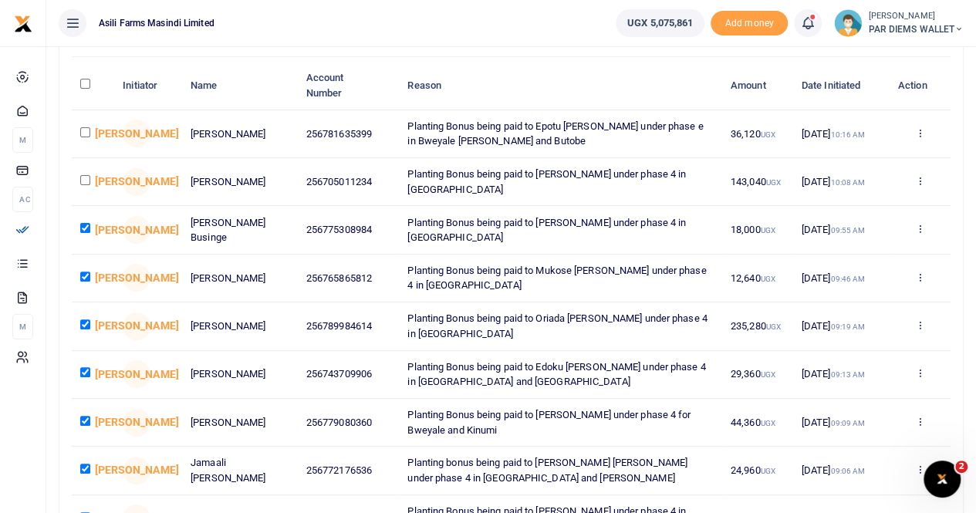
click at [85, 181] on input "checkbox" at bounding box center [85, 180] width 10 height 10
checkbox input "true"
click at [86, 134] on input "checkbox" at bounding box center [85, 132] width 10 height 10
checkbox input "true"
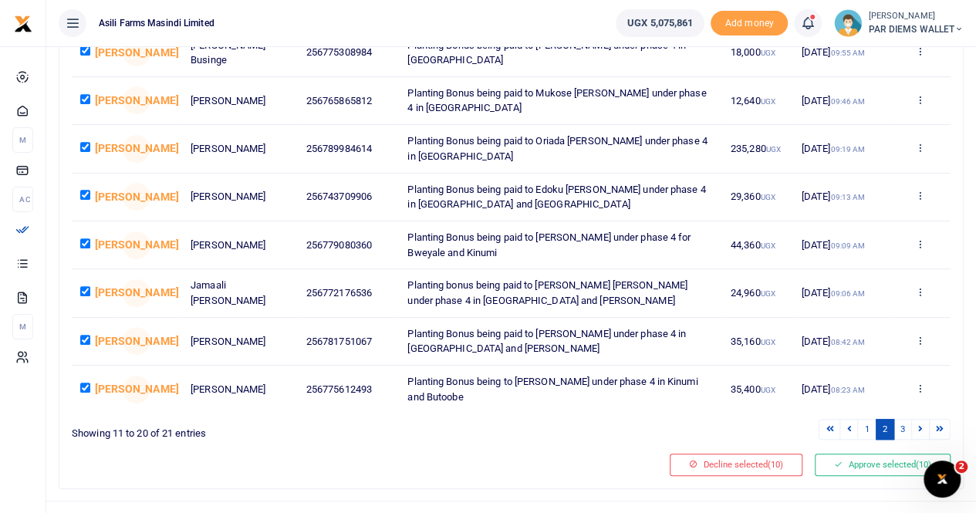
scroll to position [335, 0]
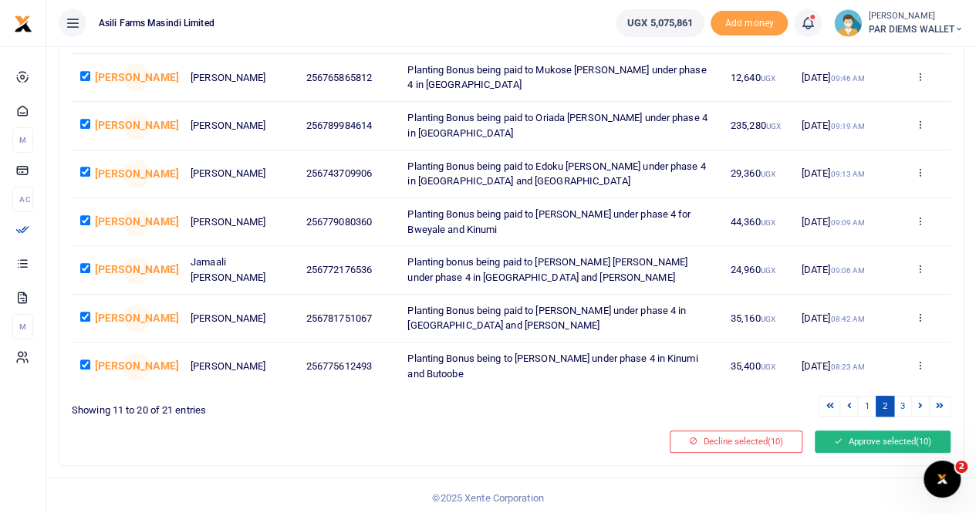
click at [880, 440] on button "Approve selected (10)" at bounding box center [883, 442] width 136 height 22
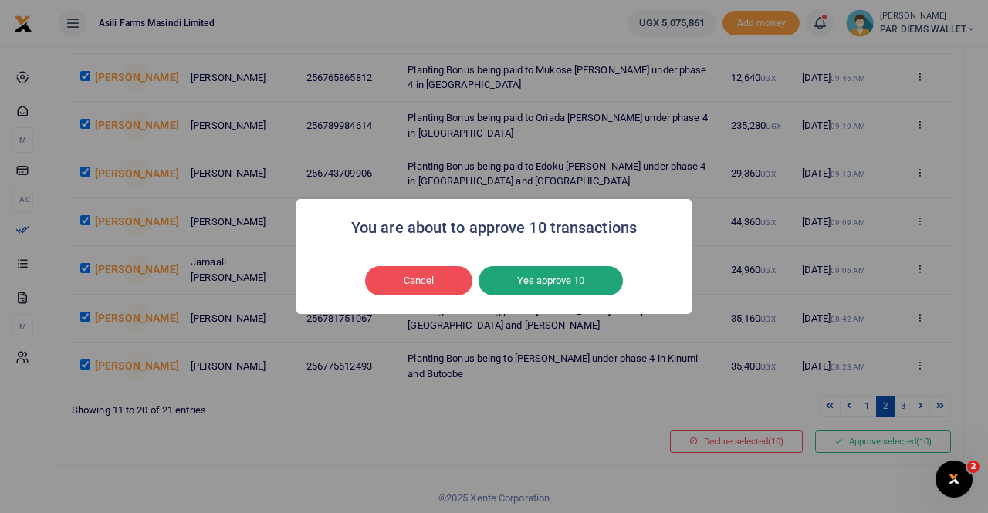
click at [589, 283] on button "Yes approve 10" at bounding box center [550, 280] width 144 height 29
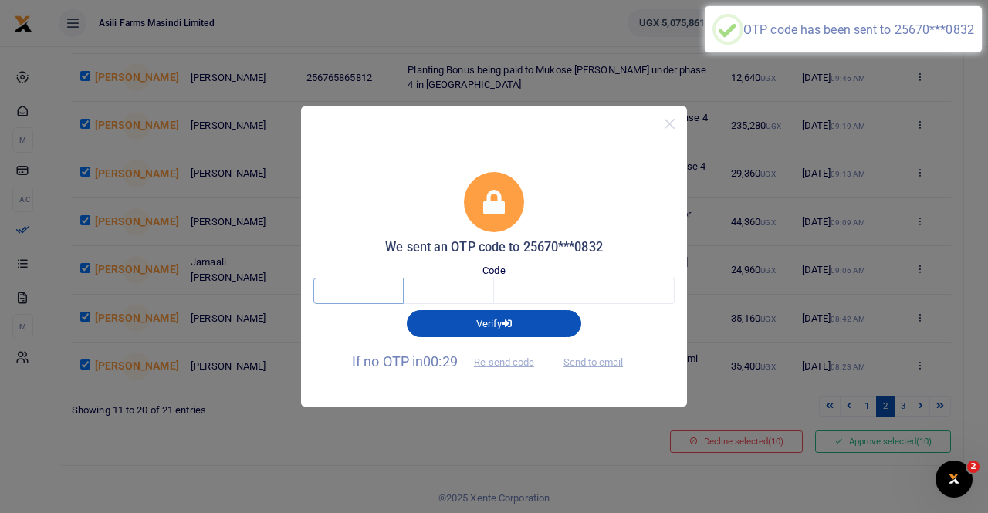
click at [361, 285] on input "text" at bounding box center [358, 291] width 90 height 26
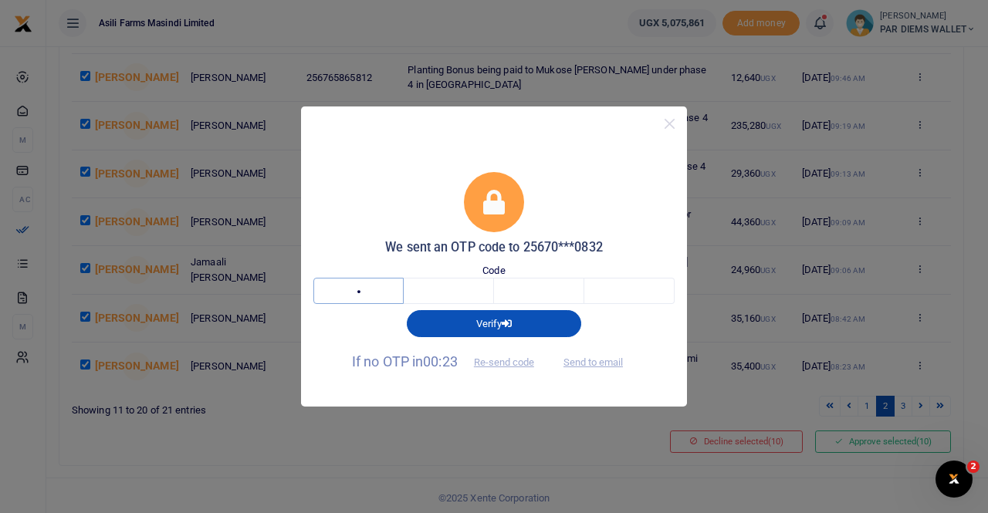
type input "6"
type input "8"
type input "6"
type input "5"
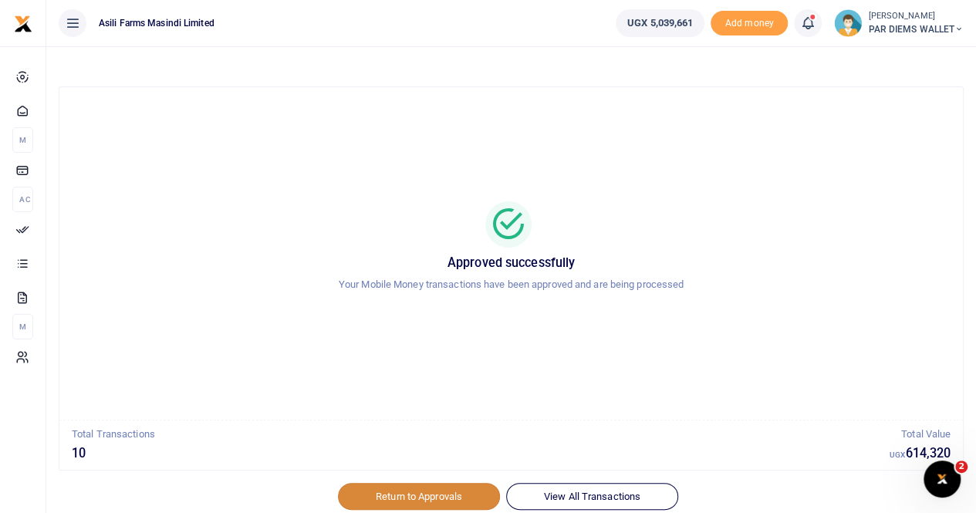
click at [415, 491] on link "Return to Approvals" at bounding box center [419, 496] width 162 height 26
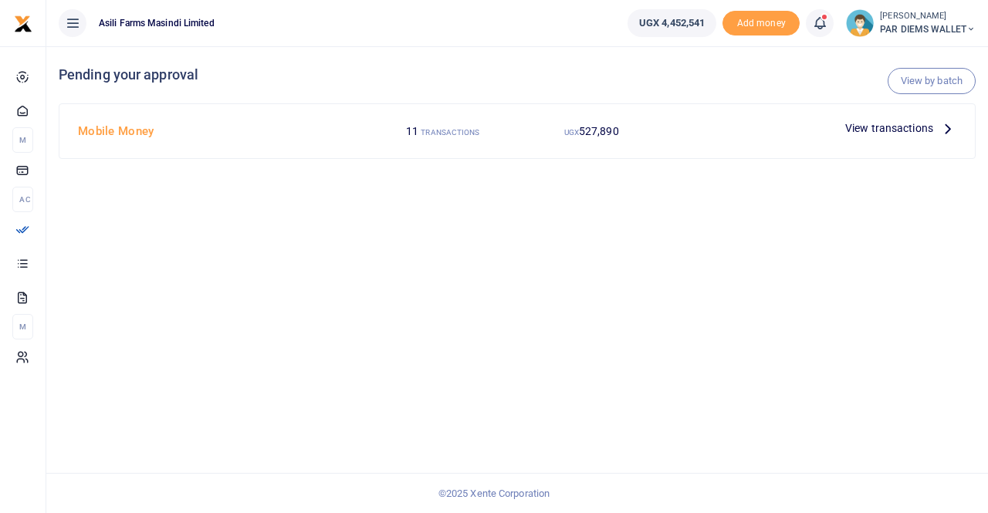
click at [942, 124] on icon at bounding box center [947, 128] width 17 height 17
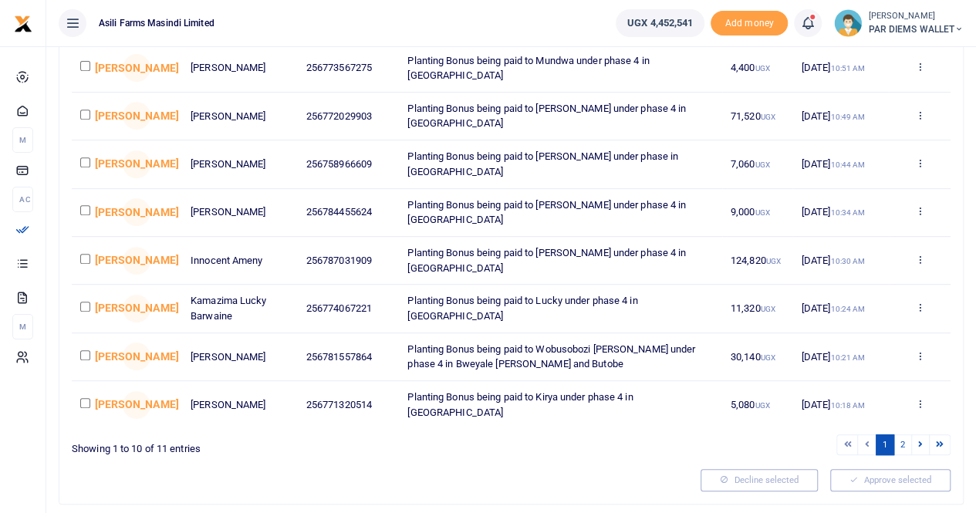
scroll to position [298, 0]
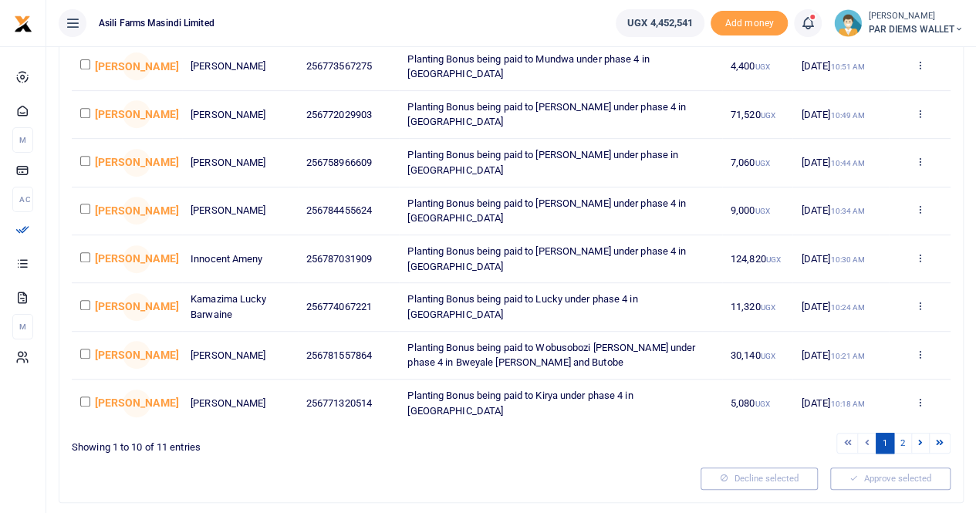
click at [86, 398] on input "checkbox" at bounding box center [85, 402] width 10 height 10
checkbox input "true"
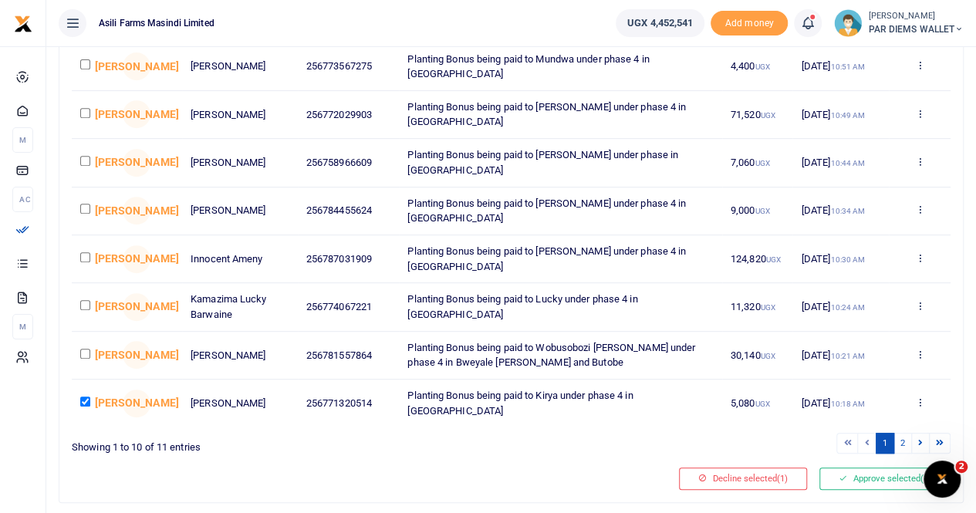
scroll to position [0, 0]
click at [85, 349] on input "checkbox" at bounding box center [85, 354] width 10 height 10
checkbox input "true"
click at [83, 309] on td at bounding box center [93, 307] width 42 height 48
click at [84, 294] on td at bounding box center [93, 307] width 42 height 48
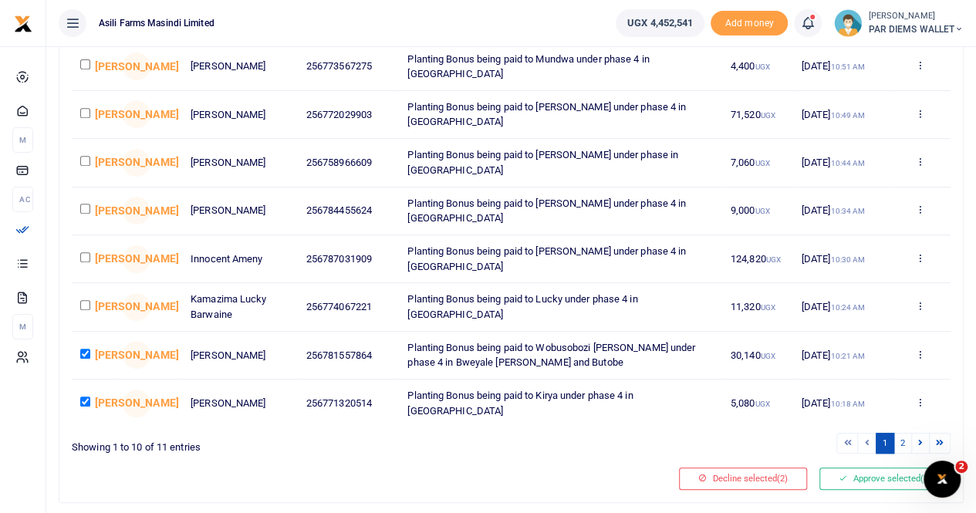
click at [89, 257] on input "checkbox" at bounding box center [85, 257] width 10 height 10
checkbox input "true"
click at [86, 305] on input "checkbox" at bounding box center [85, 305] width 10 height 10
checkbox input "true"
click at [85, 208] on input "checkbox" at bounding box center [85, 209] width 10 height 10
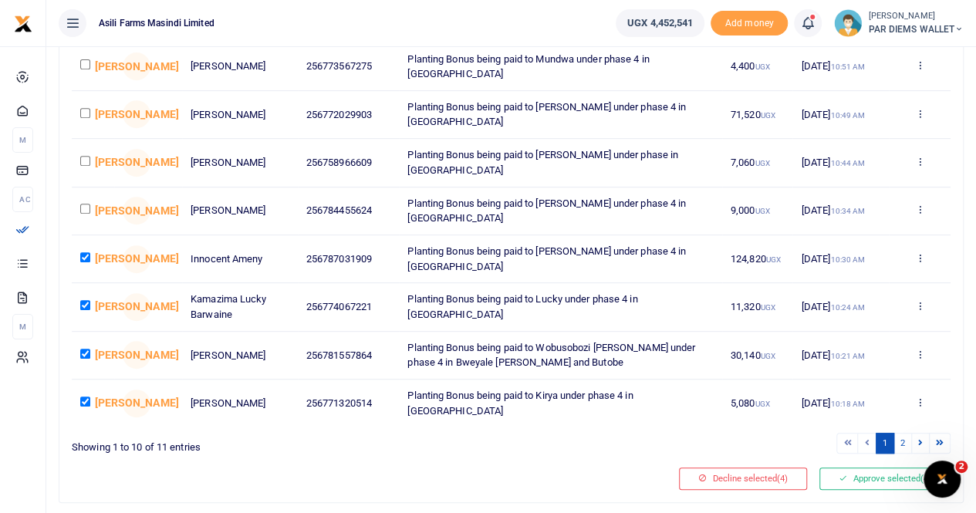
checkbox input "true"
click at [86, 160] on input "checkbox" at bounding box center [85, 161] width 10 height 10
checkbox input "true"
click at [89, 109] on input "checkbox" at bounding box center [85, 113] width 10 height 10
checkbox input "true"
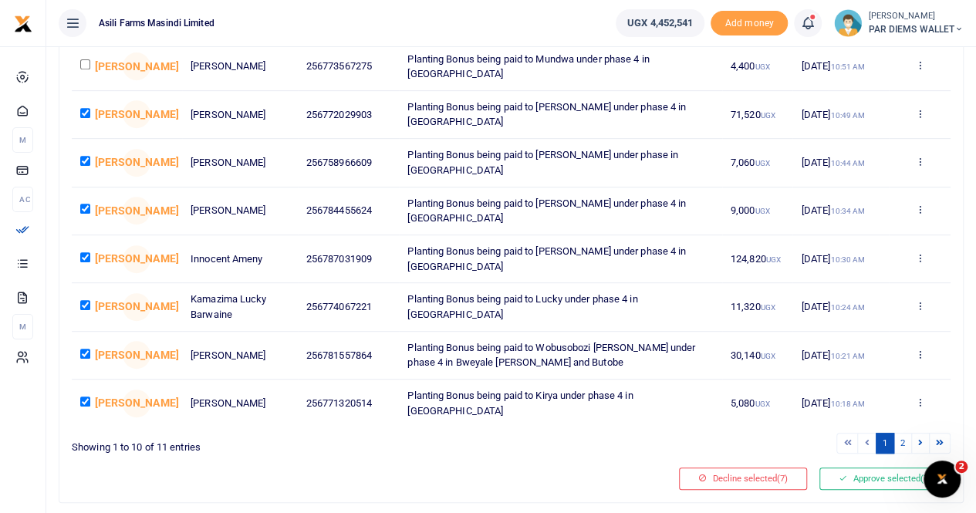
click at [83, 66] on input "checkbox" at bounding box center [85, 64] width 10 height 10
checkbox input "true"
click at [857, 476] on button "Approve selected (8)" at bounding box center [884, 479] width 131 height 22
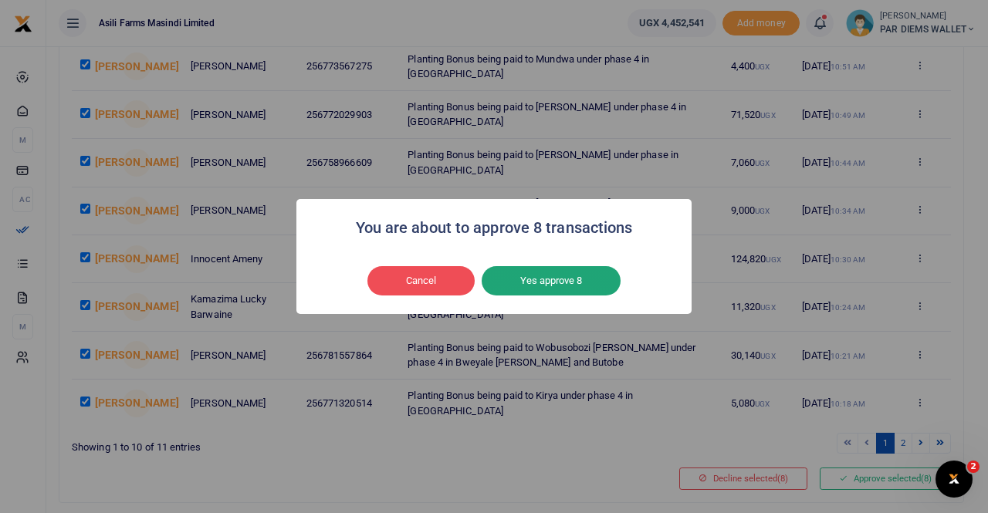
click at [566, 285] on button "Yes approve 8" at bounding box center [550, 280] width 139 height 29
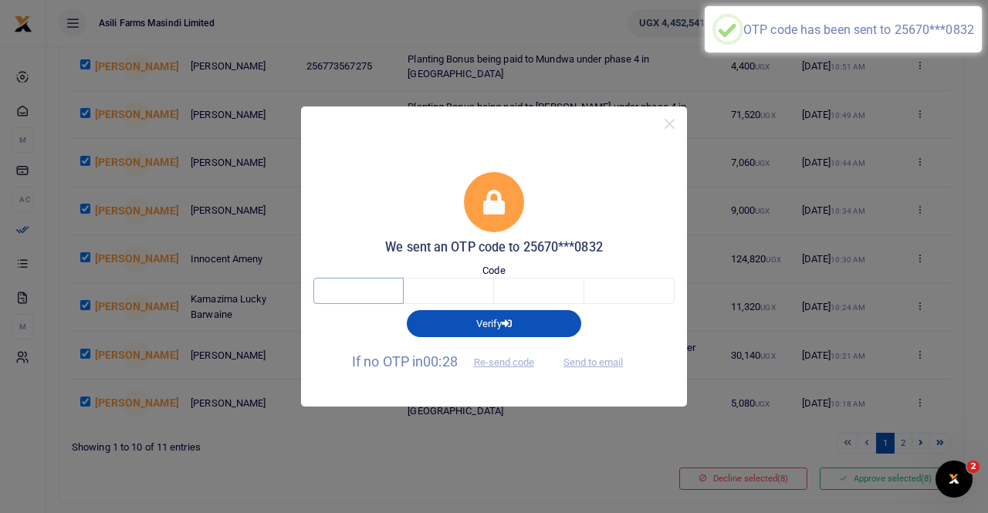
click at [379, 289] on input "text" at bounding box center [358, 291] width 90 height 26
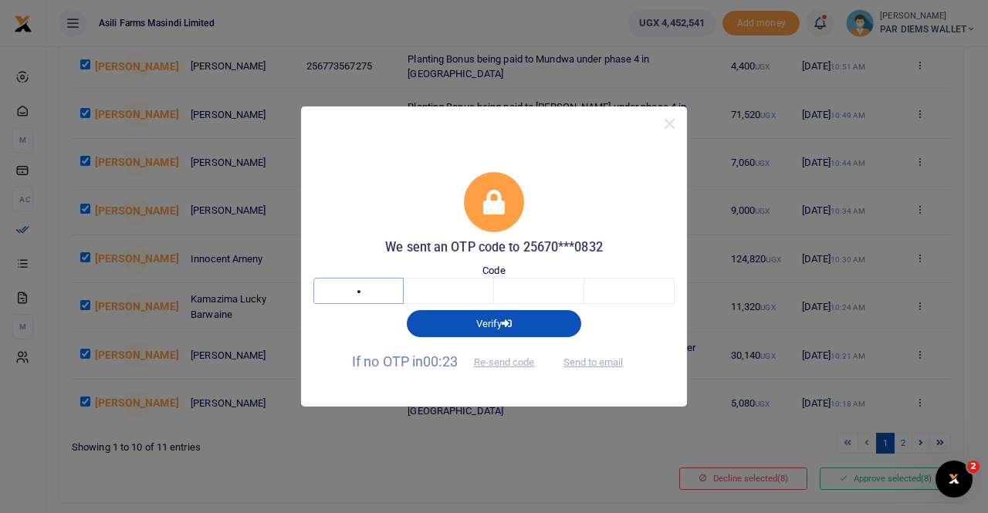
type input "5"
type input "7"
type input "4"
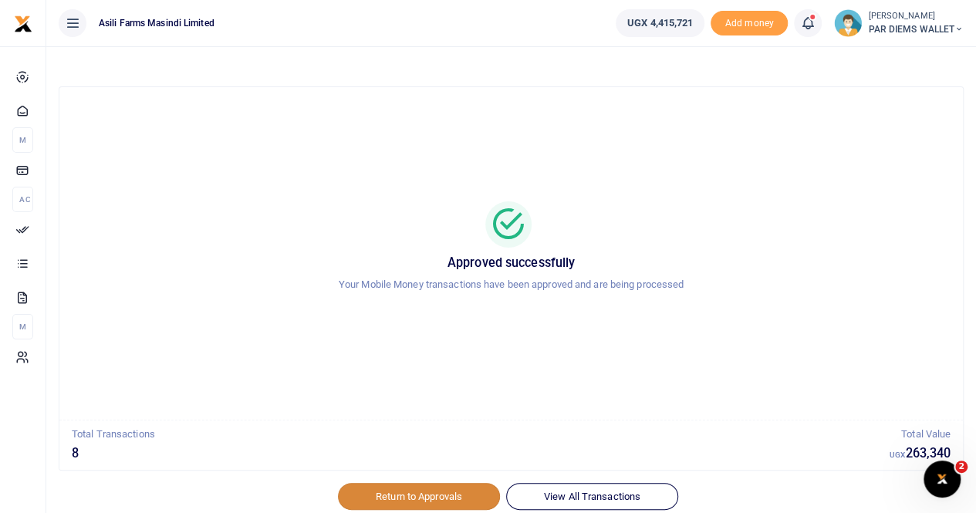
click at [404, 491] on link "Return to Approvals" at bounding box center [419, 496] width 162 height 26
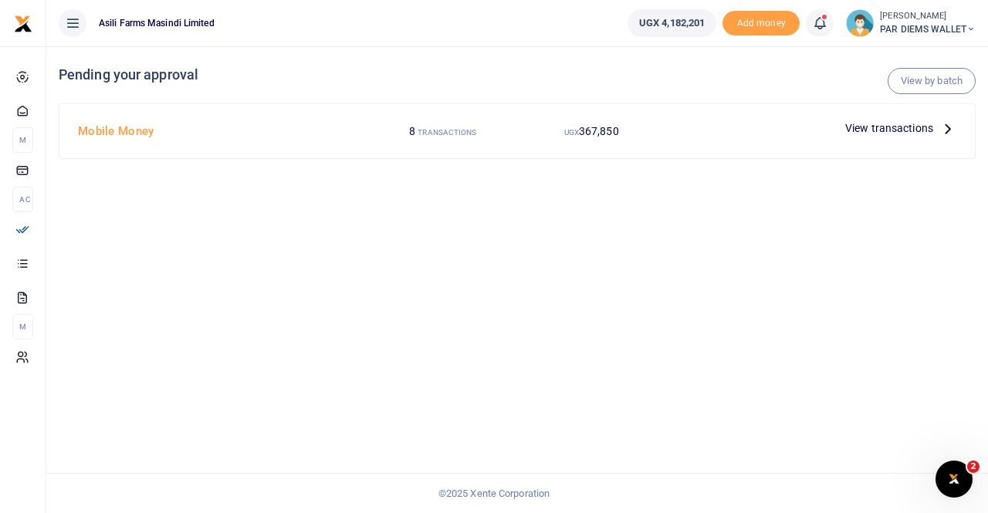
click at [947, 127] on icon at bounding box center [947, 128] width 17 height 17
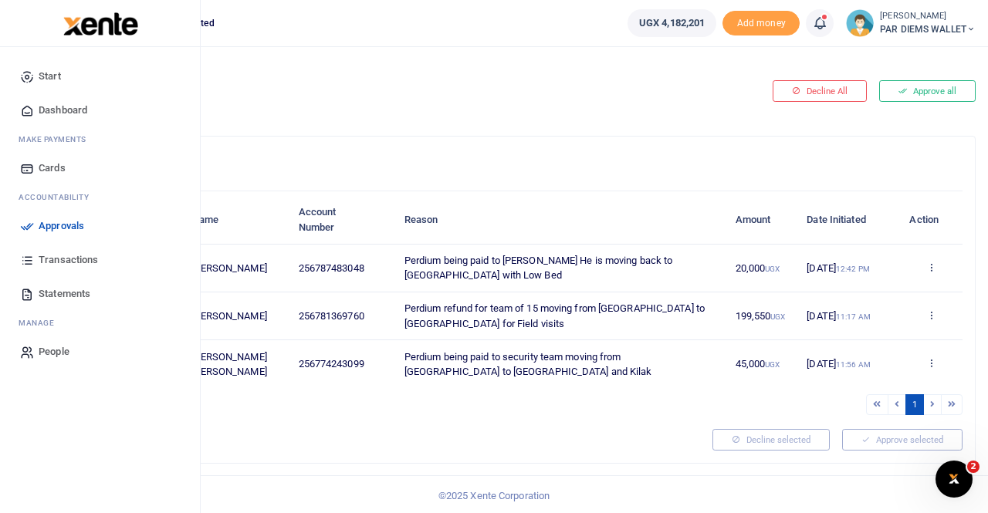
click at [52, 257] on span "Transactions" at bounding box center [68, 259] width 59 height 15
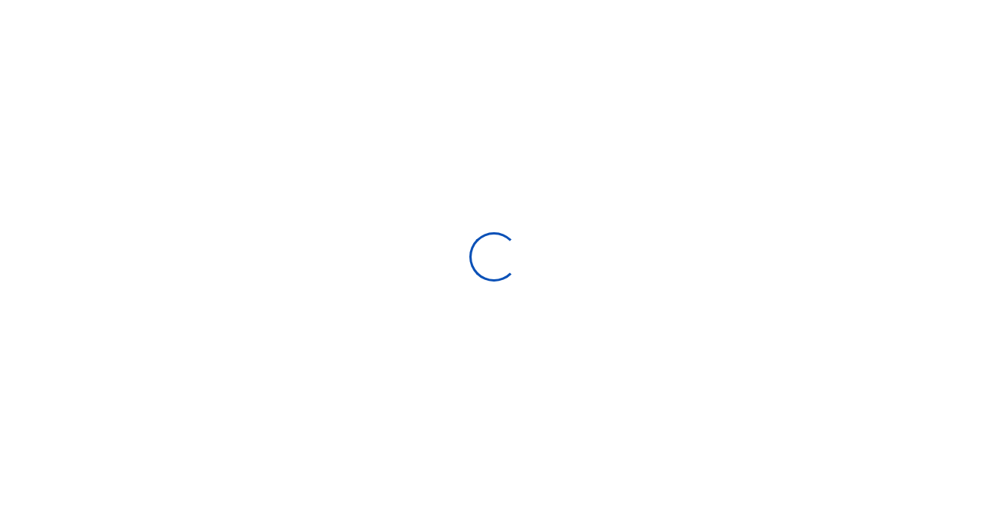
select select
type input "[DATE] - [DATE]"
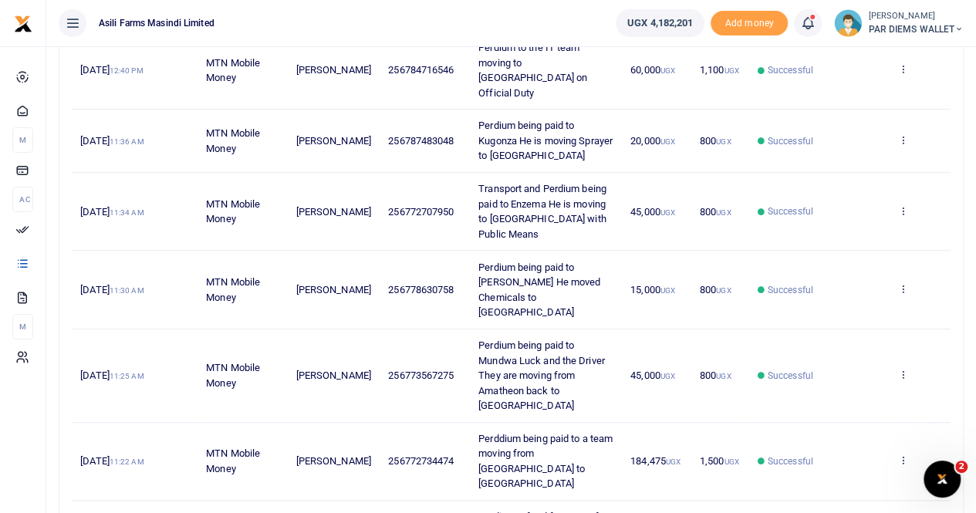
scroll to position [340, 0]
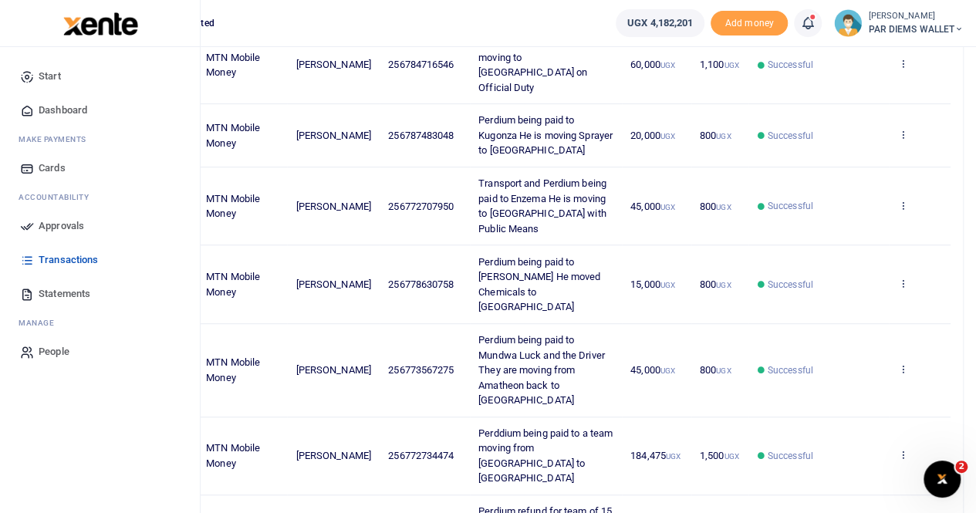
click at [66, 229] on span "Approvals" at bounding box center [62, 225] width 46 height 15
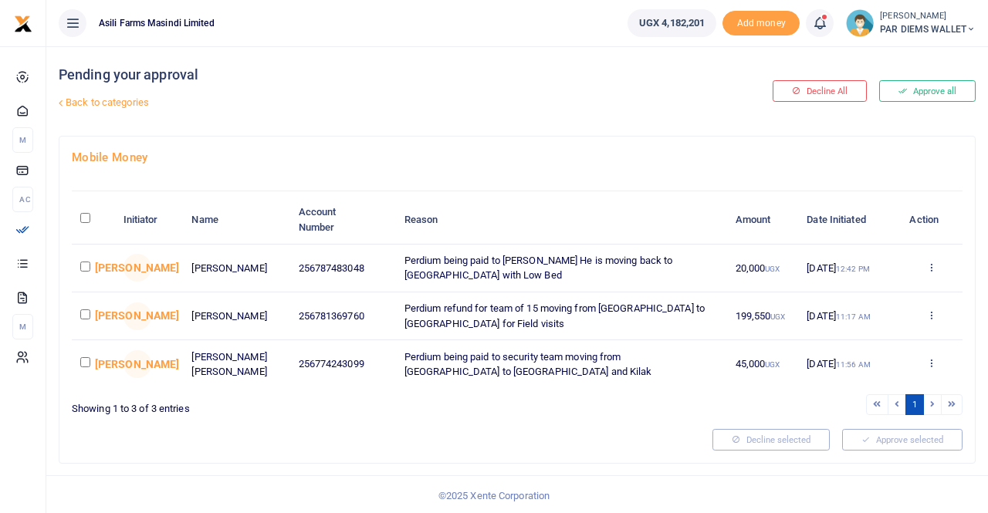
click at [83, 262] on input "checkbox" at bounding box center [85, 267] width 10 height 10
checkbox input "true"
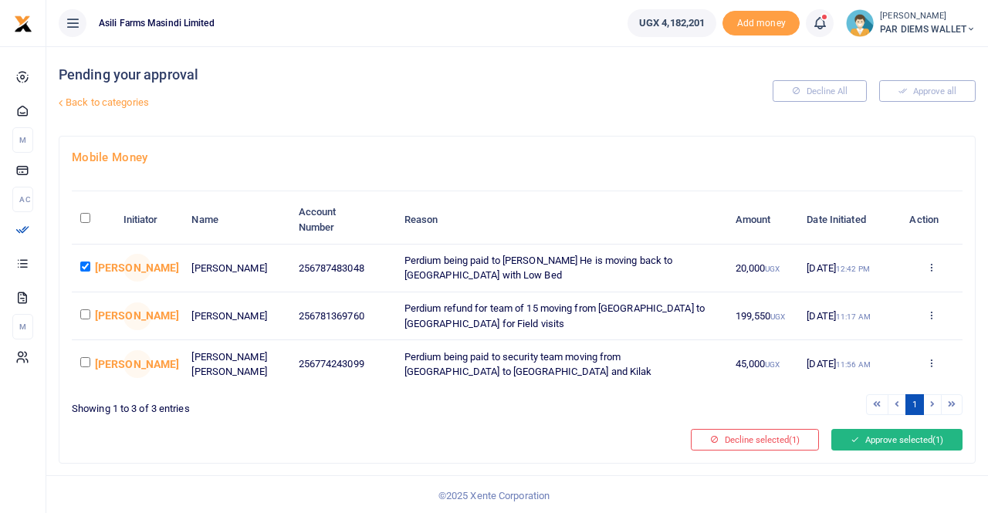
click at [890, 429] on button "Approve selected (1)" at bounding box center [896, 440] width 131 height 22
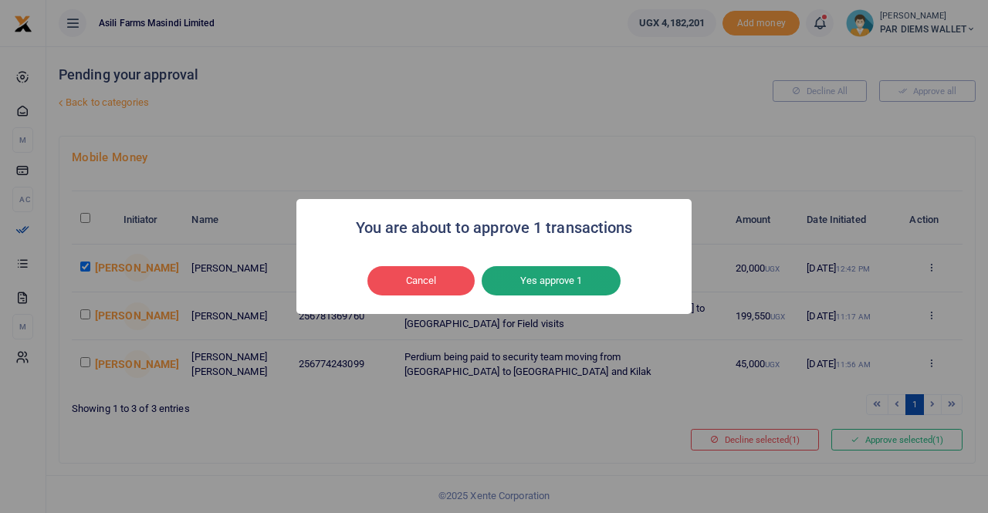
click at [566, 282] on button "Yes approve 1" at bounding box center [550, 280] width 139 height 29
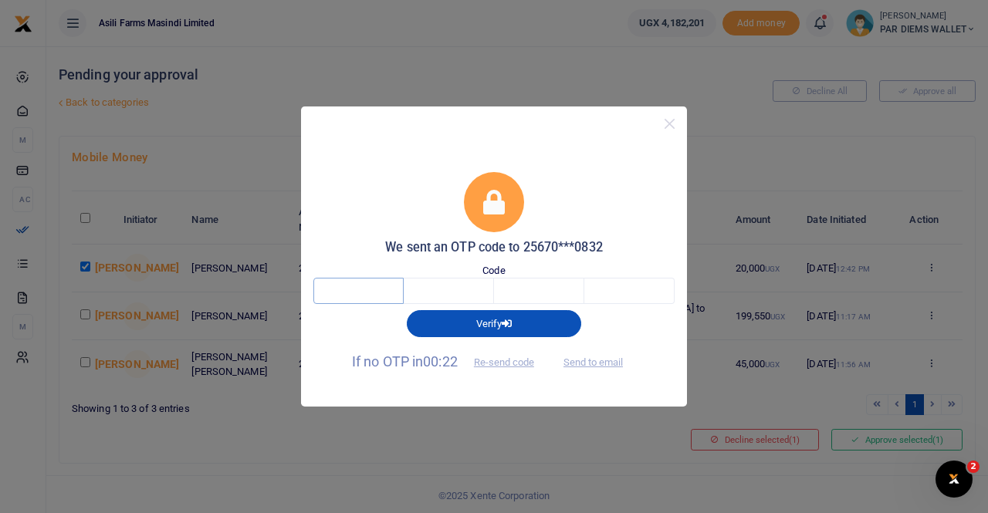
click at [361, 287] on input "text" at bounding box center [358, 291] width 90 height 26
type input "9"
type input "7"
type input "1"
type input "0"
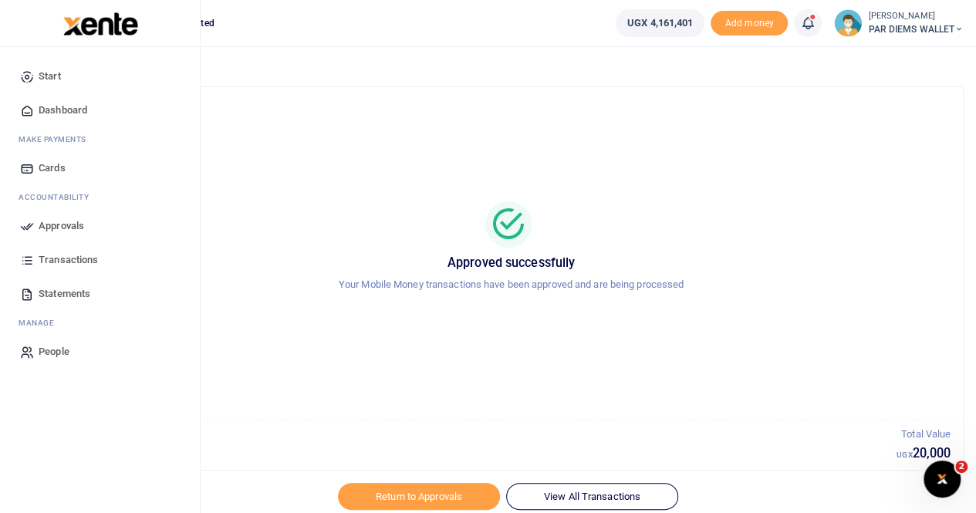
click at [39, 258] on span "Transactions" at bounding box center [68, 259] width 59 height 15
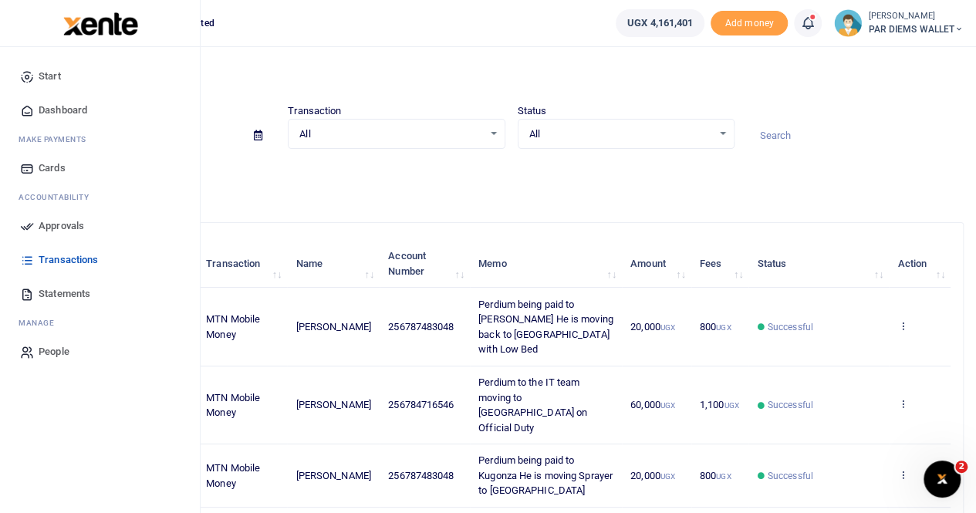
click at [45, 223] on span "Approvals" at bounding box center [62, 225] width 46 height 15
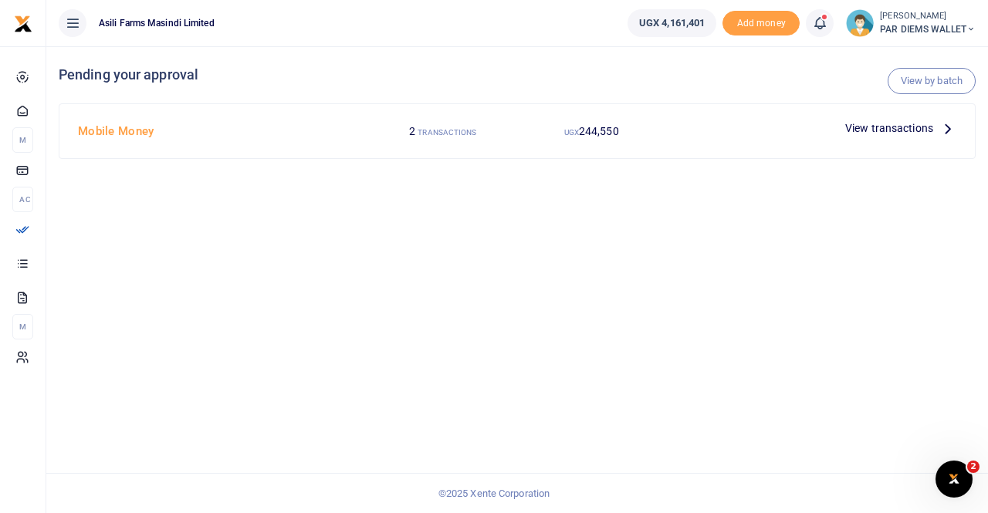
click at [943, 130] on icon at bounding box center [947, 128] width 17 height 17
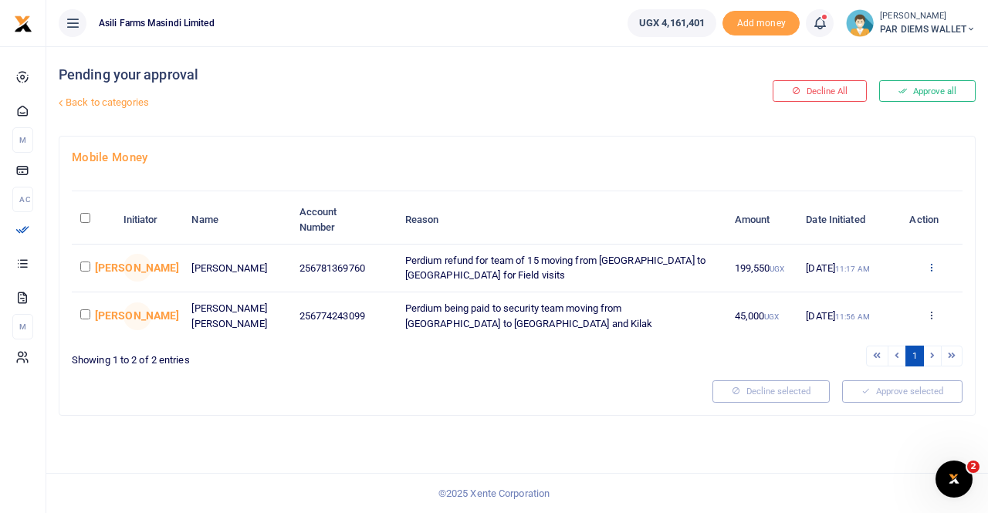
click at [927, 266] on icon at bounding box center [931, 267] width 10 height 11
click at [892, 360] on link "Details" at bounding box center [875, 361] width 122 height 22
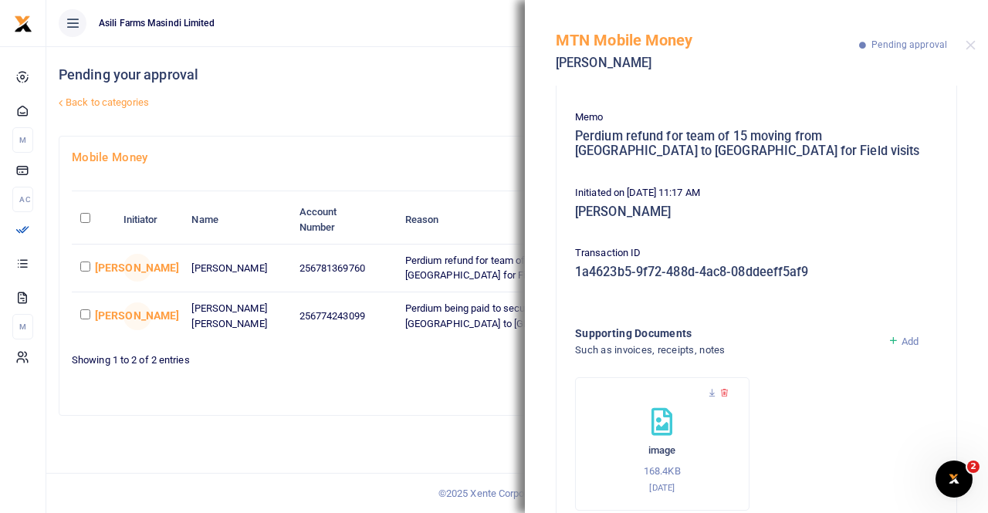
scroll to position [214, 0]
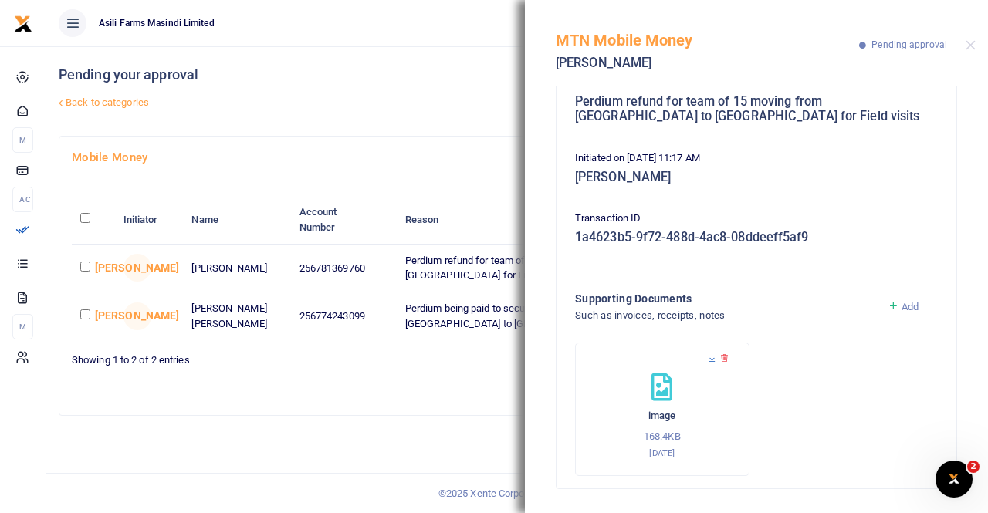
click at [708, 359] on icon at bounding box center [712, 358] width 10 height 10
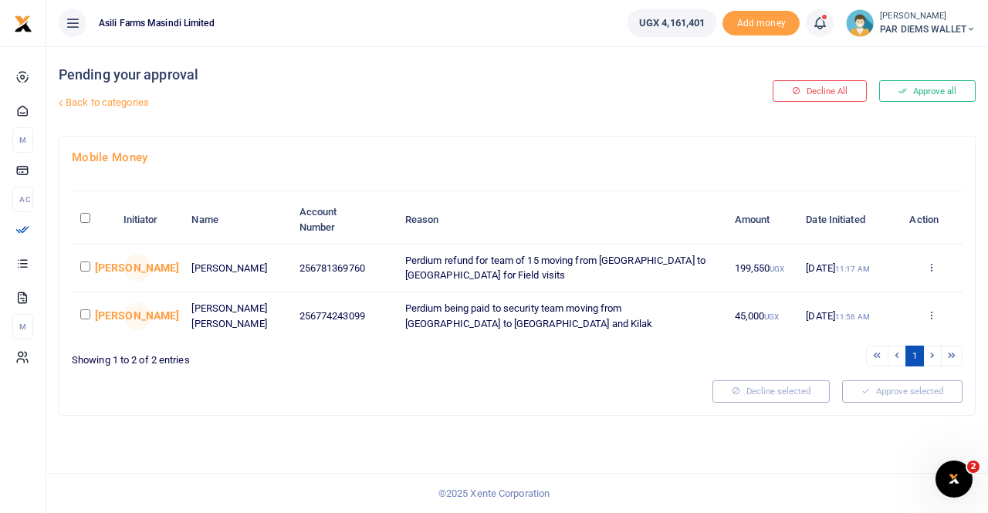
click at [84, 265] on input "checkbox" at bounding box center [85, 267] width 10 height 10
checkbox input "true"
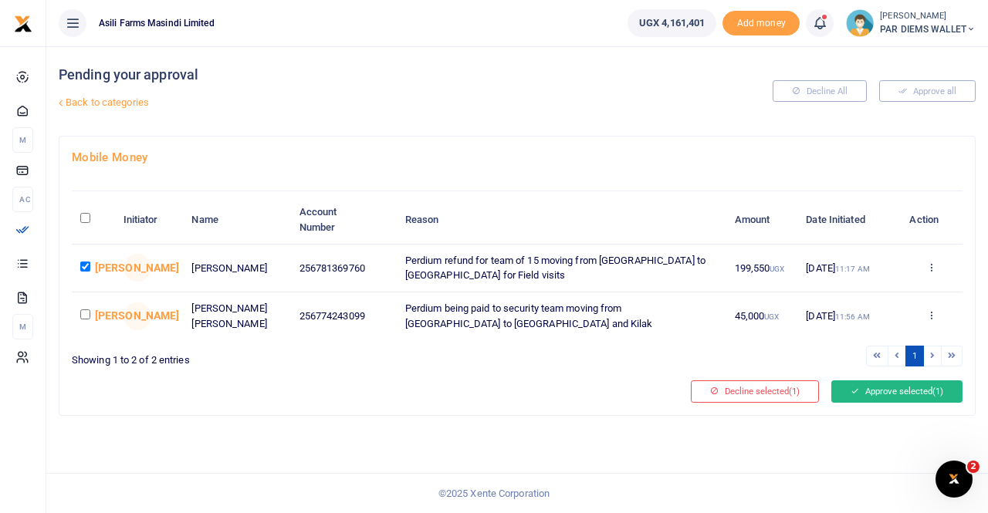
click at [860, 393] on button "Approve selected (1)" at bounding box center [896, 391] width 131 height 22
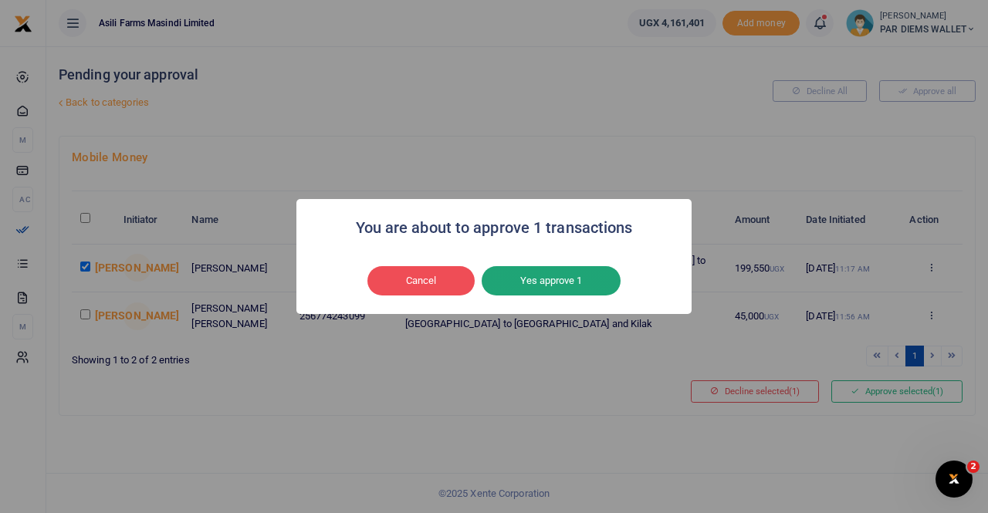
click at [586, 289] on button "Yes approve 1" at bounding box center [550, 280] width 139 height 29
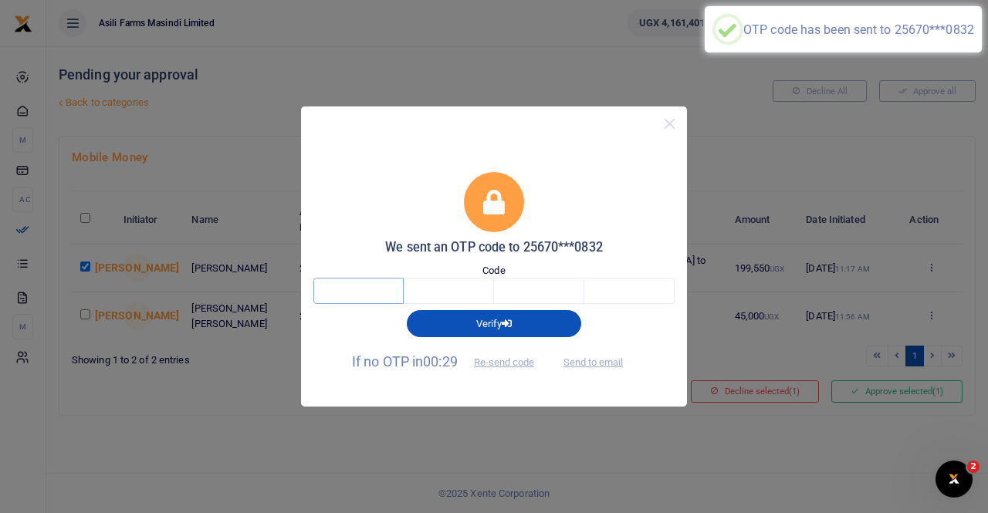
click at [335, 289] on input "text" at bounding box center [358, 291] width 90 height 26
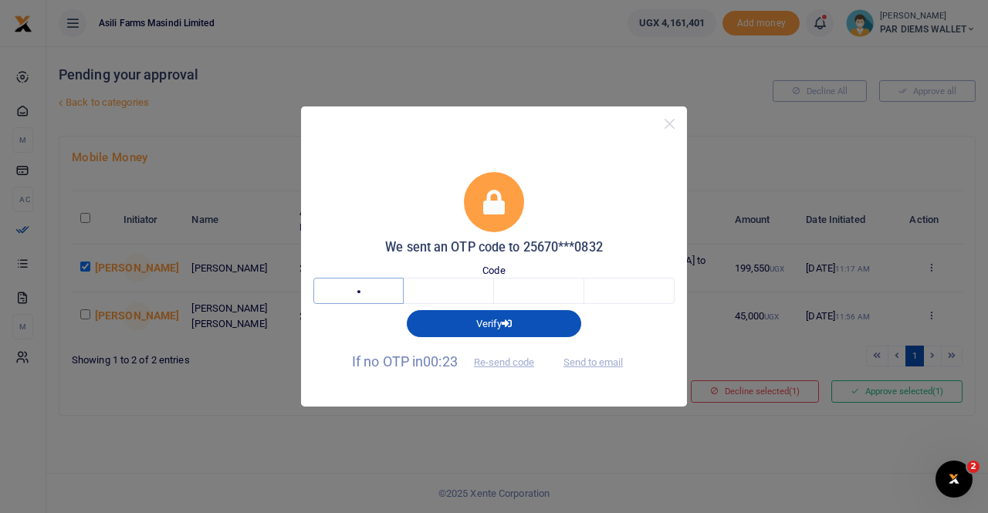
type input "2"
type input "5"
type input "2"
type input "8"
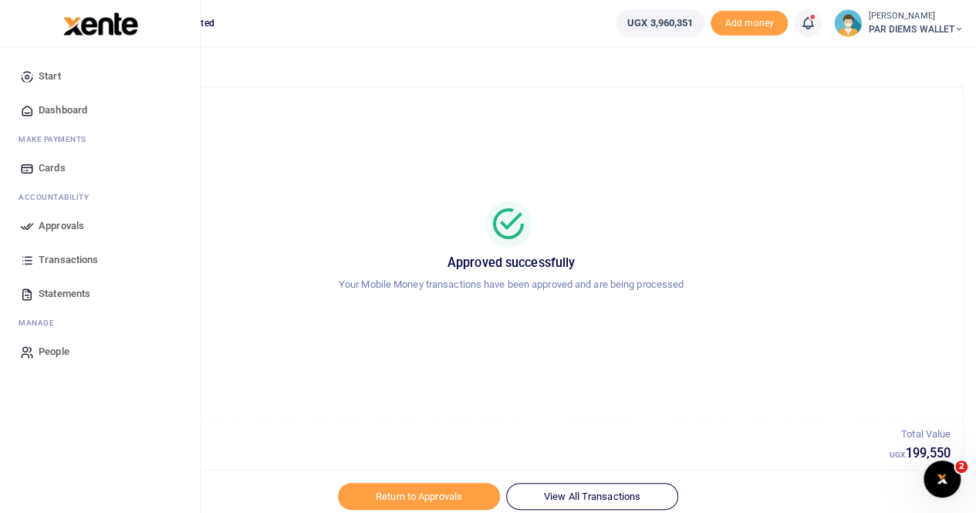
click at [60, 255] on span "Transactions" at bounding box center [68, 259] width 59 height 15
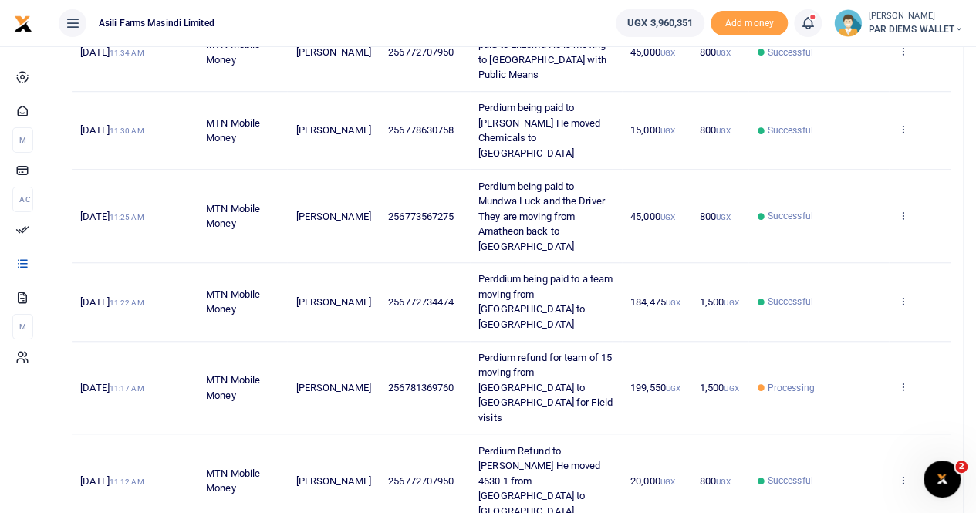
scroll to position [538, 0]
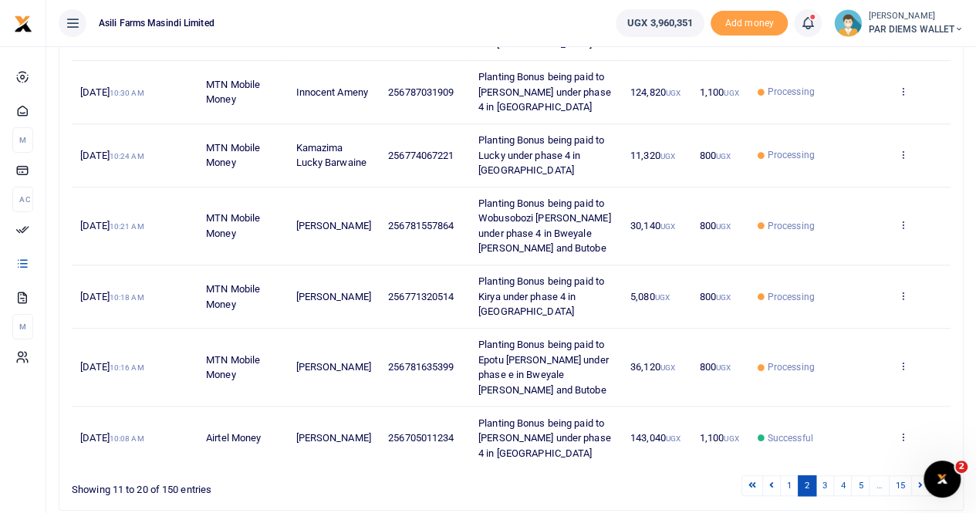
scroll to position [512, 0]
